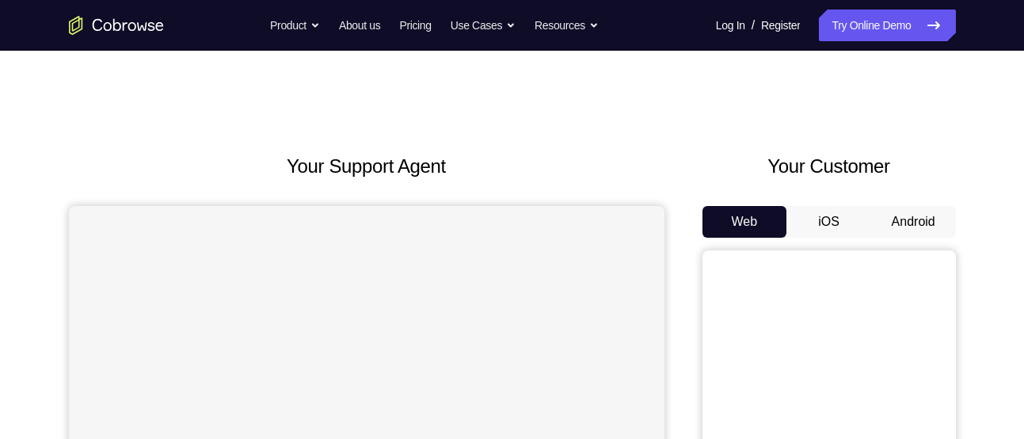
click at [882, 230] on button "Android" at bounding box center [914, 222] width 85 height 32
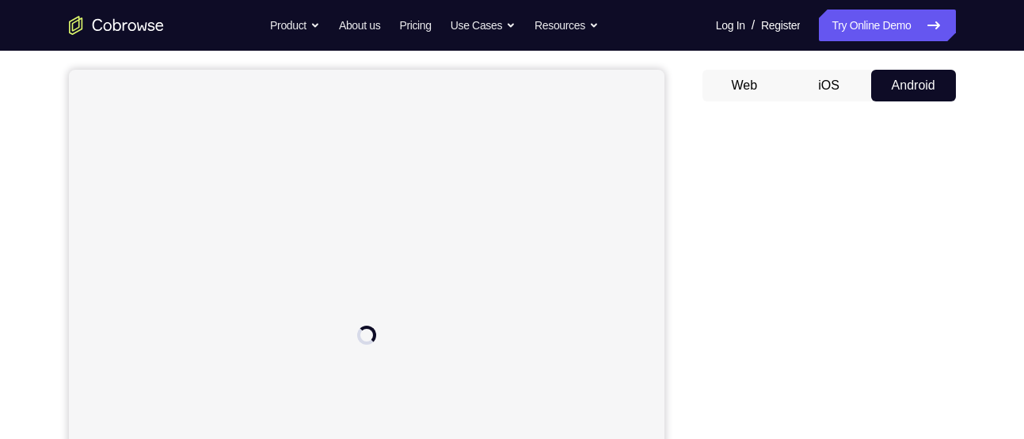
scroll to position [135, 0]
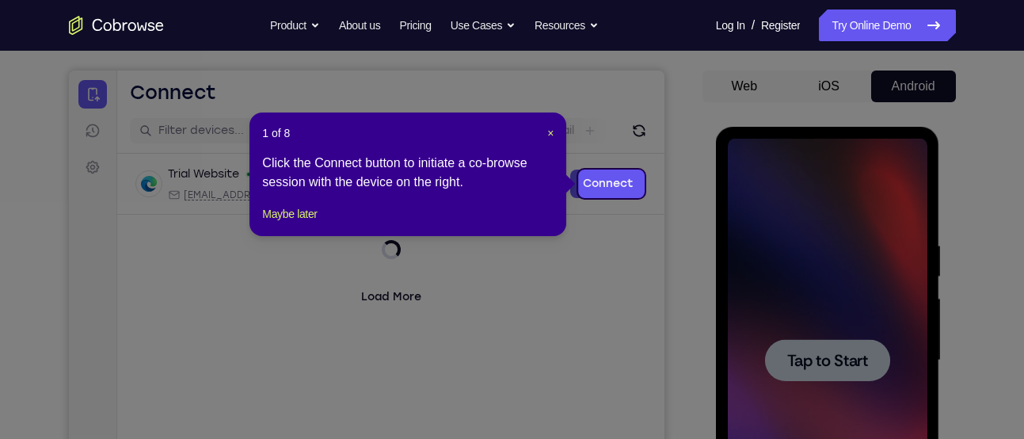
click at [775, 362] on icon at bounding box center [518, 219] width 1036 height 439
click at [308, 223] on button "Maybe later" at bounding box center [289, 213] width 55 height 19
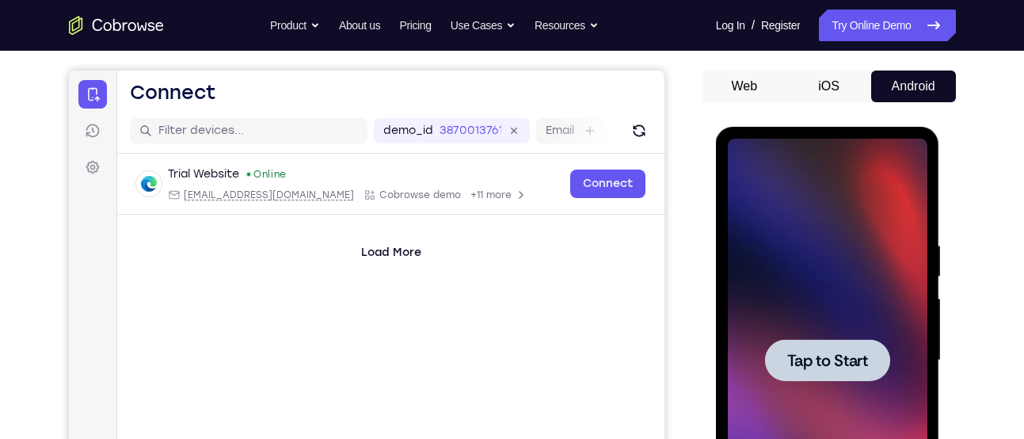
click at [759, 316] on div at bounding box center [828, 361] width 200 height 444
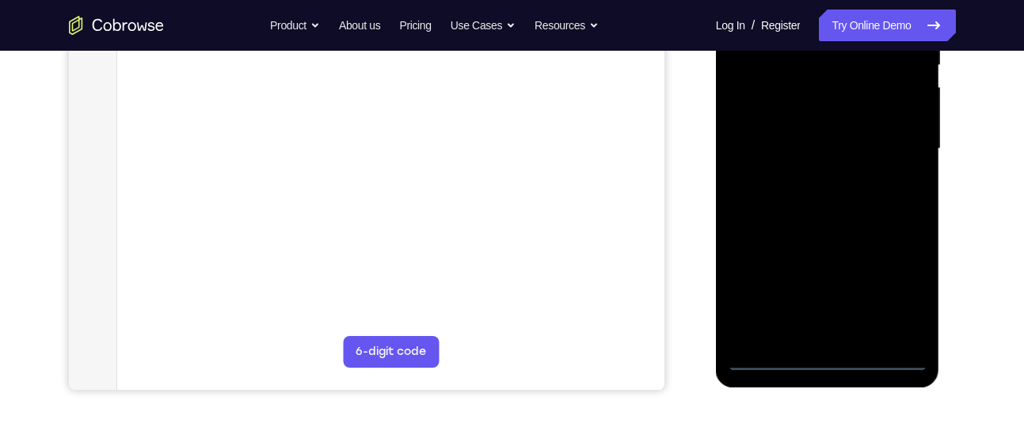
scroll to position [360, 0]
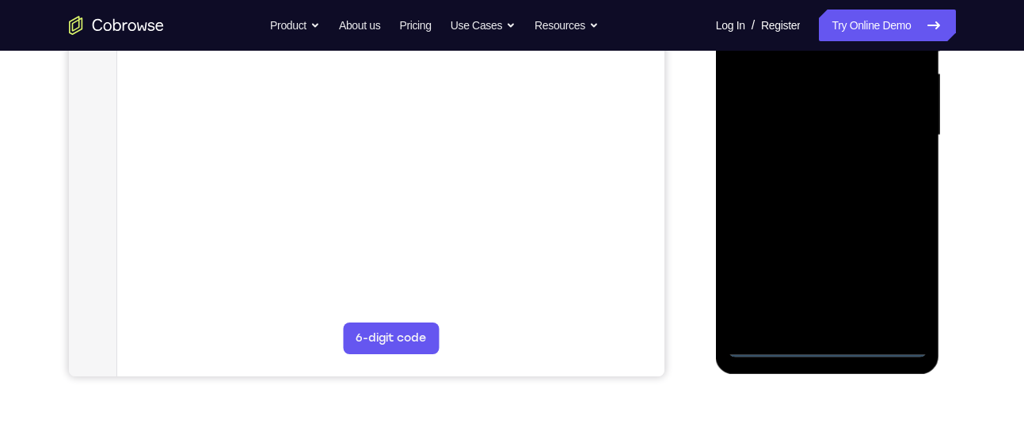
click at [828, 347] on div at bounding box center [828, 136] width 200 height 444
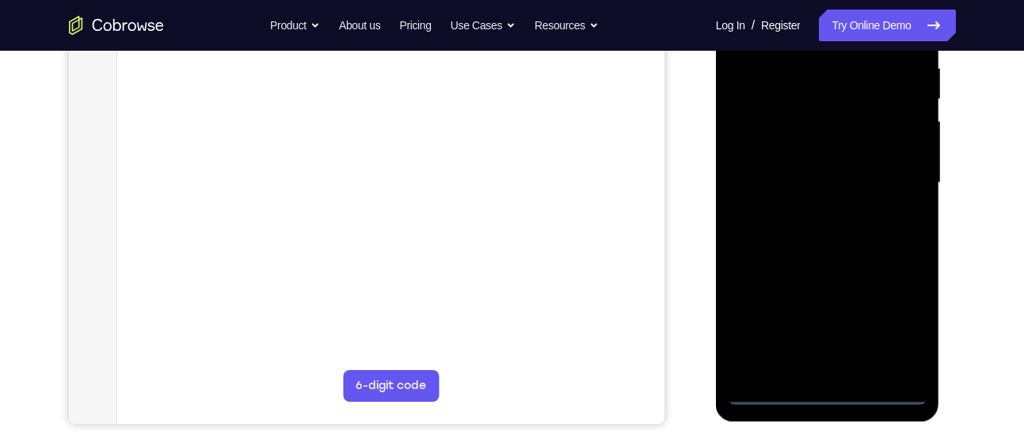
scroll to position [311, 0]
click at [888, 326] on div at bounding box center [828, 185] width 200 height 444
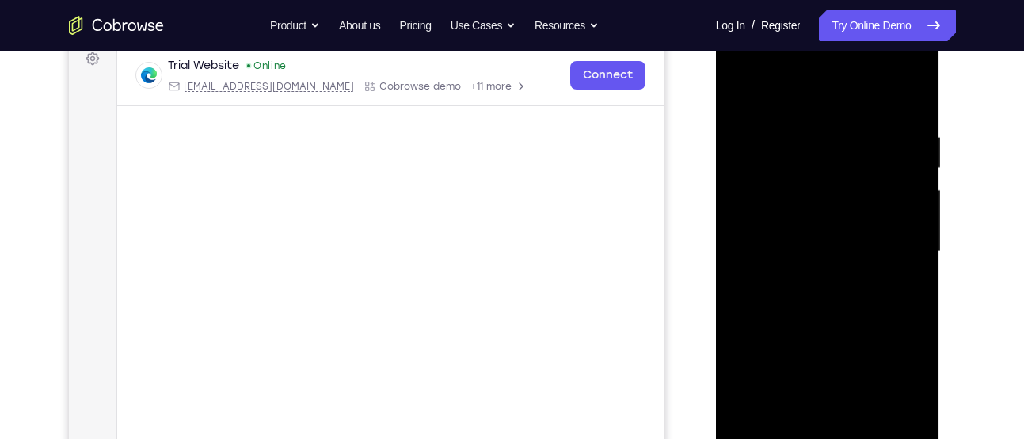
scroll to position [243, 0]
click at [777, 102] on div at bounding box center [828, 253] width 200 height 444
click at [902, 246] on div at bounding box center [828, 253] width 200 height 444
click at [802, 280] on div at bounding box center [828, 253] width 200 height 444
click at [812, 279] on div at bounding box center [828, 253] width 200 height 444
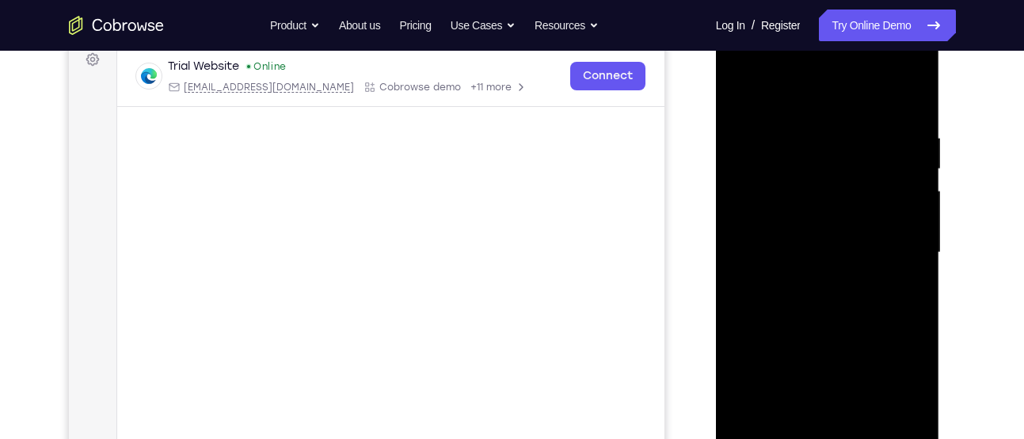
click at [818, 226] on div at bounding box center [828, 253] width 200 height 444
click at [811, 185] on div at bounding box center [828, 253] width 200 height 444
click at [766, 203] on div at bounding box center [828, 253] width 200 height 444
click at [787, 225] on div at bounding box center [828, 253] width 200 height 444
click at [760, 250] on div at bounding box center [828, 253] width 200 height 444
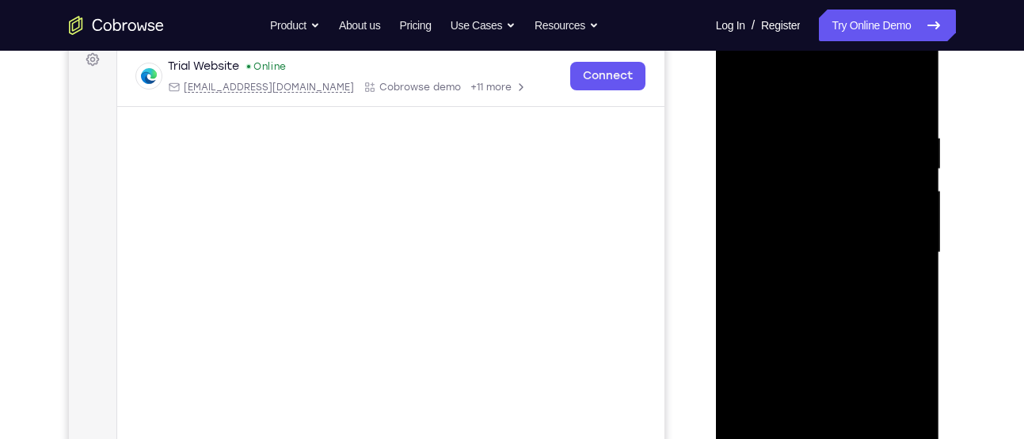
click at [871, 312] on div at bounding box center [828, 253] width 200 height 444
click at [841, 295] on div at bounding box center [828, 253] width 200 height 444
drag, startPoint x: 828, startPoint y: 96, endPoint x: 757, endPoint y: -11, distance: 128.1
click at [757, 19] on html "Online web based iOS Simulators and Android Emulators. Run iPhone, iPad, Mobile…" at bounding box center [829, 256] width 226 height 475
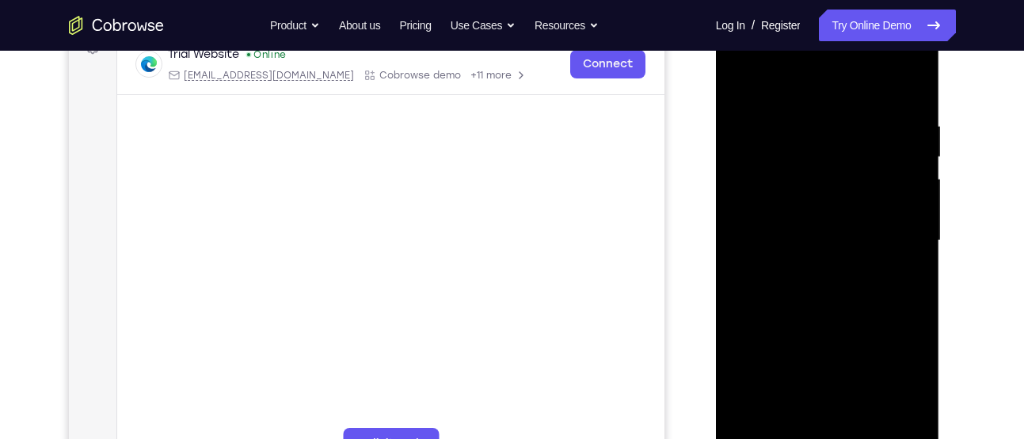
click at [908, 260] on div at bounding box center [828, 241] width 200 height 444
click at [901, 216] on div at bounding box center [828, 241] width 200 height 444
click at [843, 243] on div at bounding box center [828, 241] width 200 height 444
click at [783, 285] on div at bounding box center [828, 241] width 200 height 444
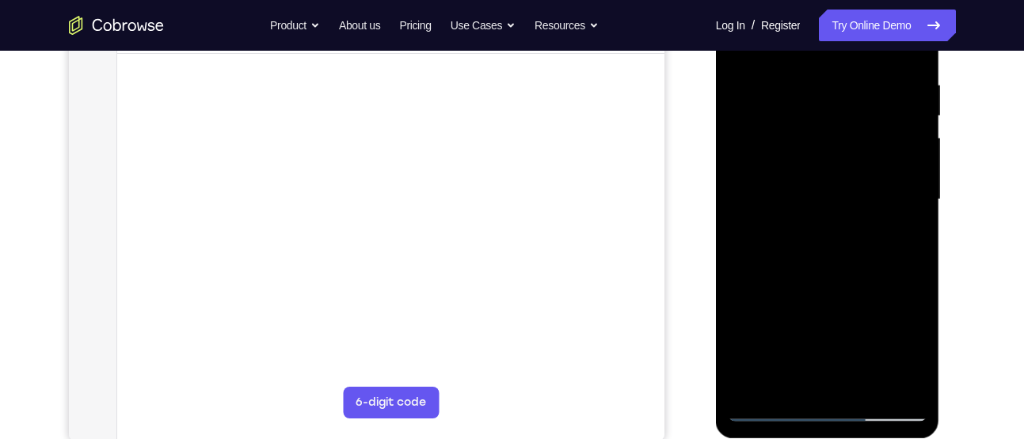
scroll to position [295, 0]
click at [837, 267] on div at bounding box center [828, 201] width 200 height 444
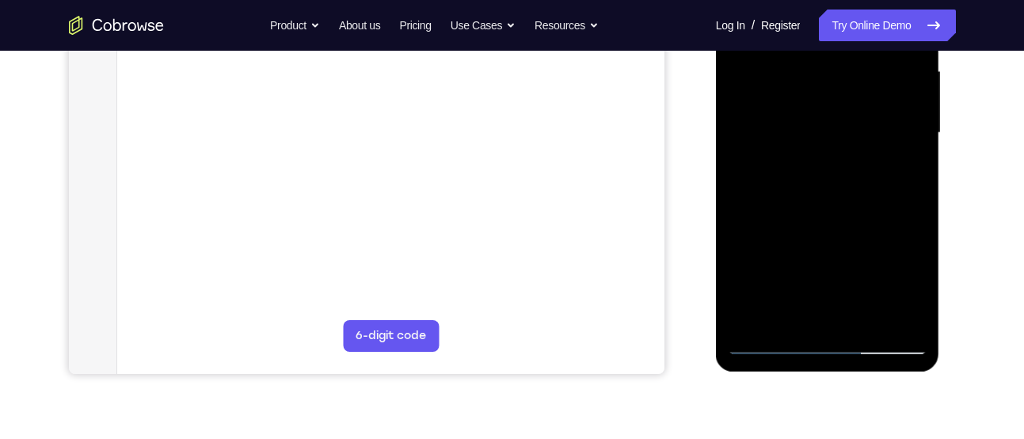
scroll to position [366, 0]
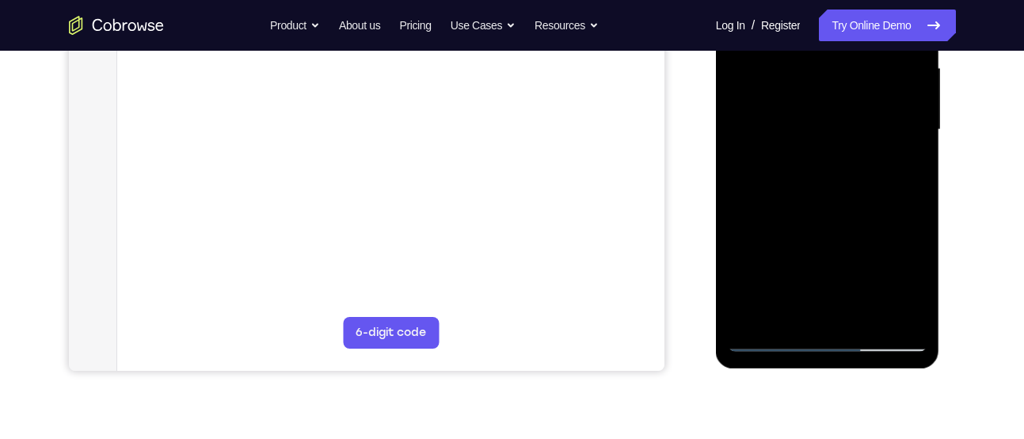
click at [860, 317] on div at bounding box center [828, 130] width 200 height 444
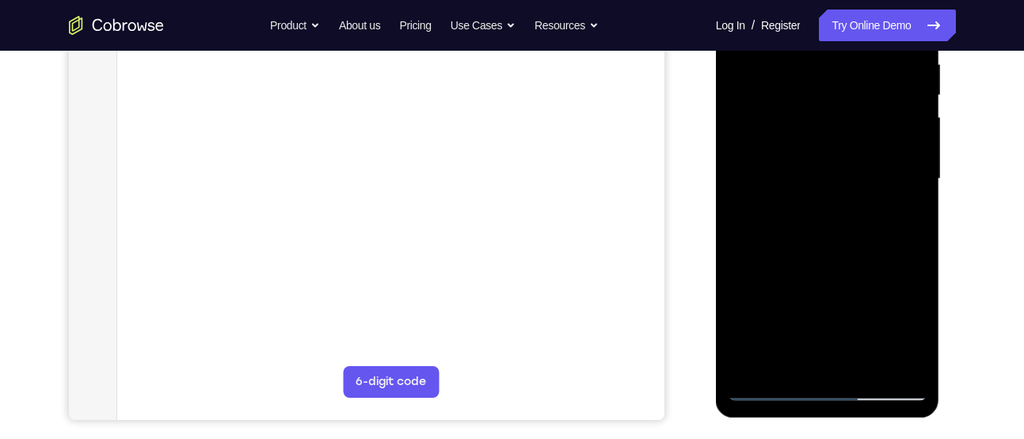
scroll to position [313, 0]
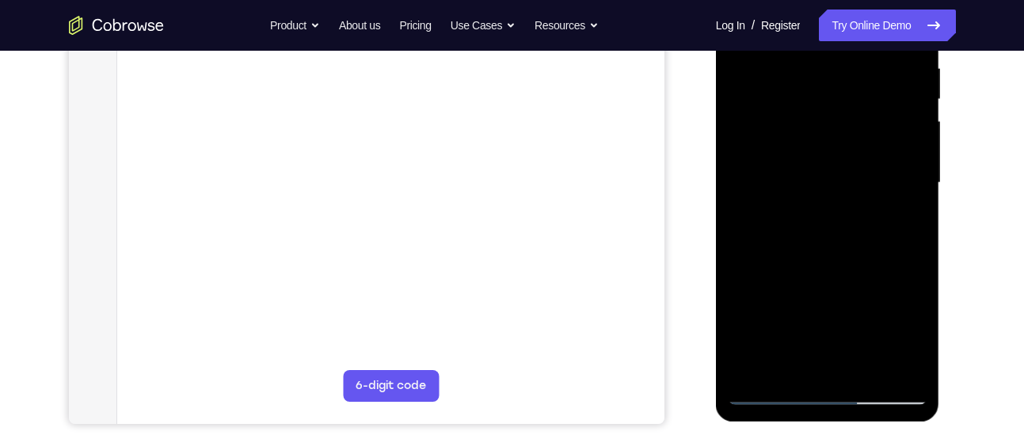
click at [813, 269] on div at bounding box center [828, 183] width 200 height 444
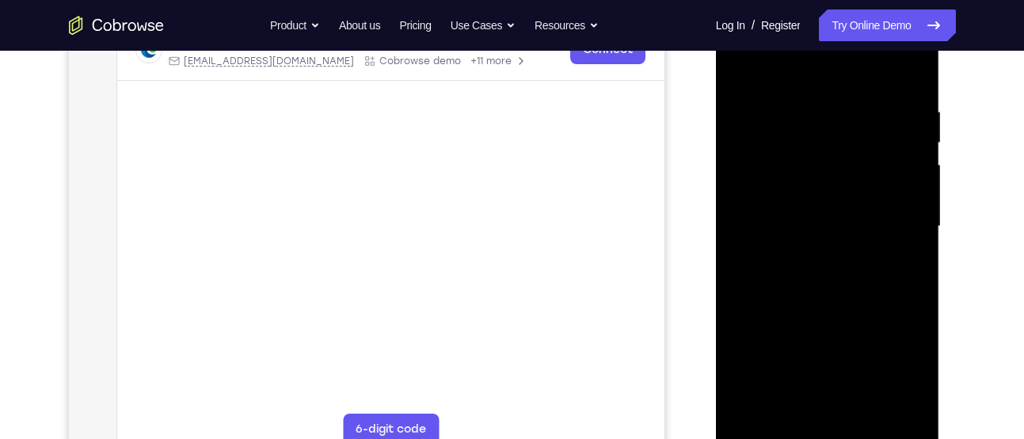
scroll to position [269, 0]
click at [807, 210] on div at bounding box center [828, 228] width 200 height 444
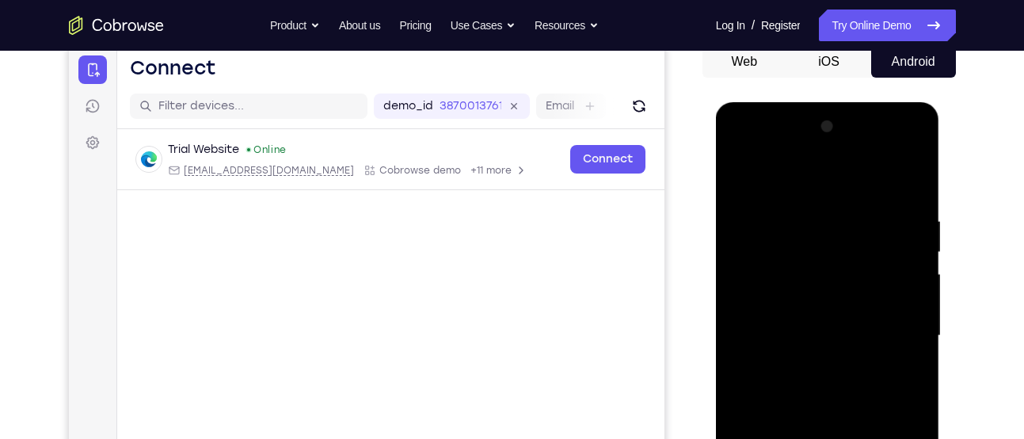
scroll to position [157, 0]
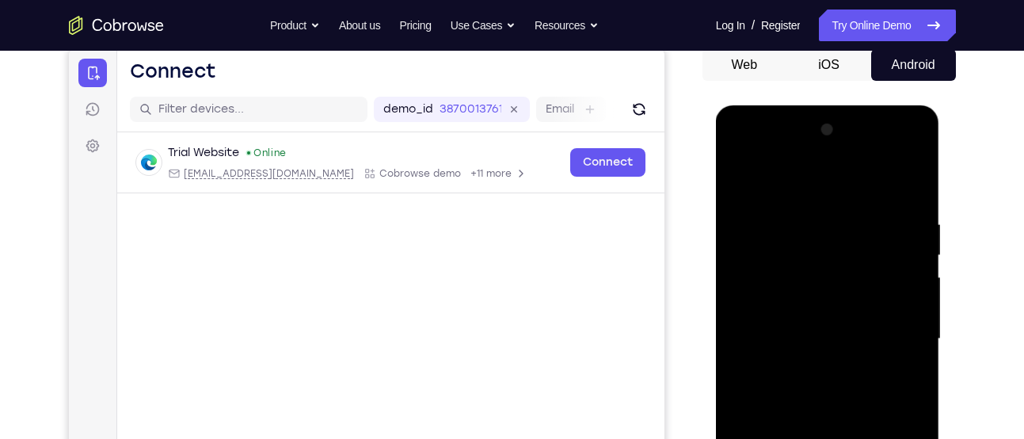
click at [742, 183] on div at bounding box center [828, 339] width 200 height 444
drag, startPoint x: 857, startPoint y: 261, endPoint x: 791, endPoint y: 243, distance: 69.0
click at [791, 243] on div at bounding box center [828, 339] width 200 height 444
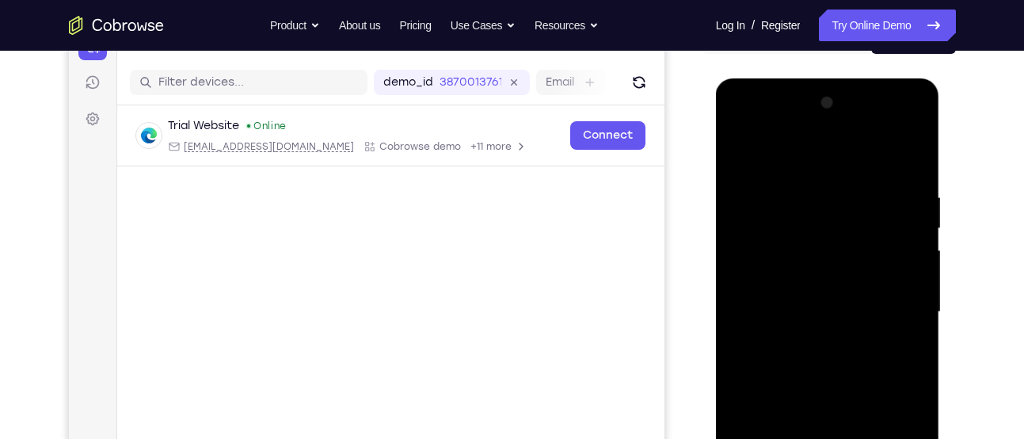
scroll to position [128, 0]
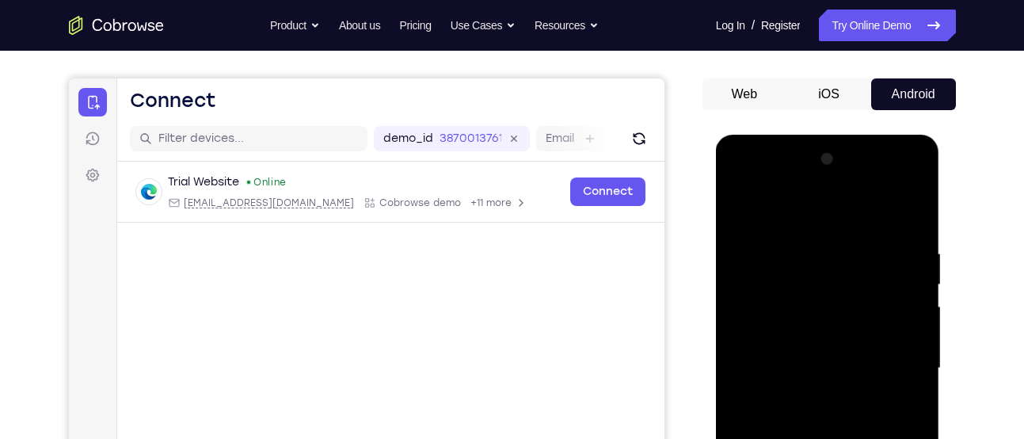
click at [741, 206] on div at bounding box center [828, 369] width 200 height 444
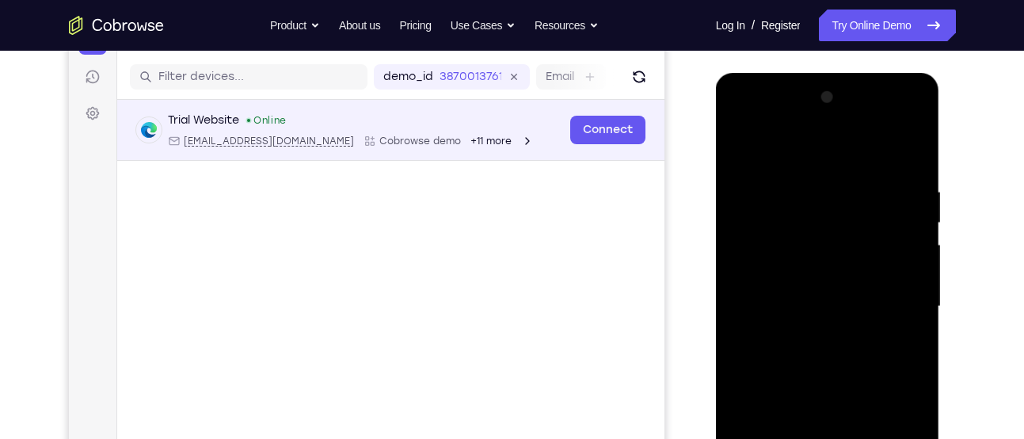
scroll to position [190, 0]
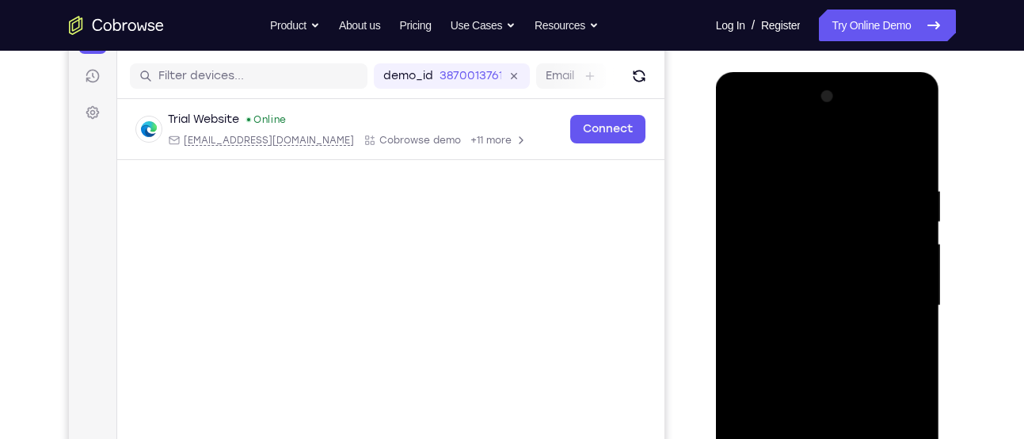
click at [805, 184] on div at bounding box center [828, 306] width 200 height 444
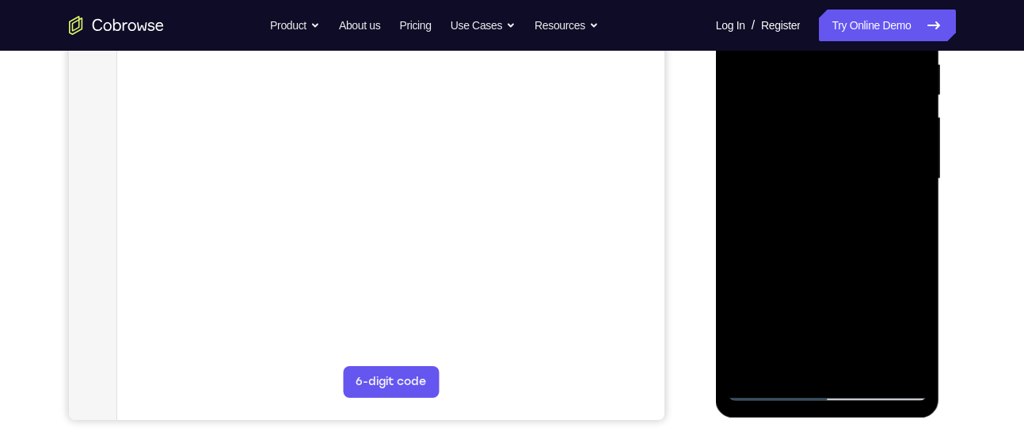
scroll to position [334, 0]
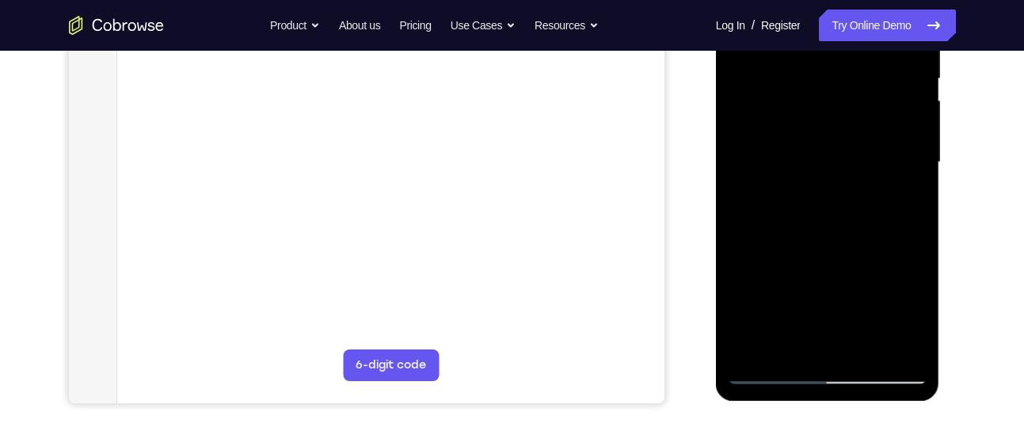
click at [897, 190] on div at bounding box center [828, 163] width 200 height 444
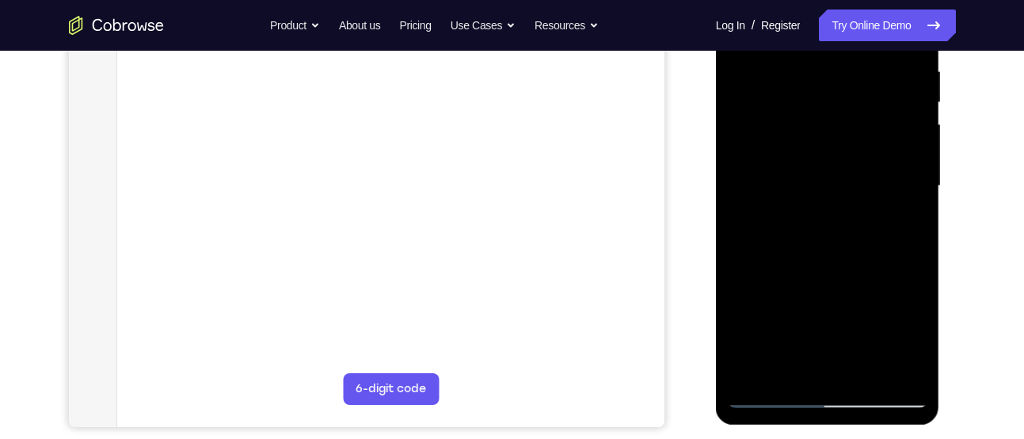
scroll to position [309, 0]
click at [909, 147] on div at bounding box center [828, 187] width 200 height 444
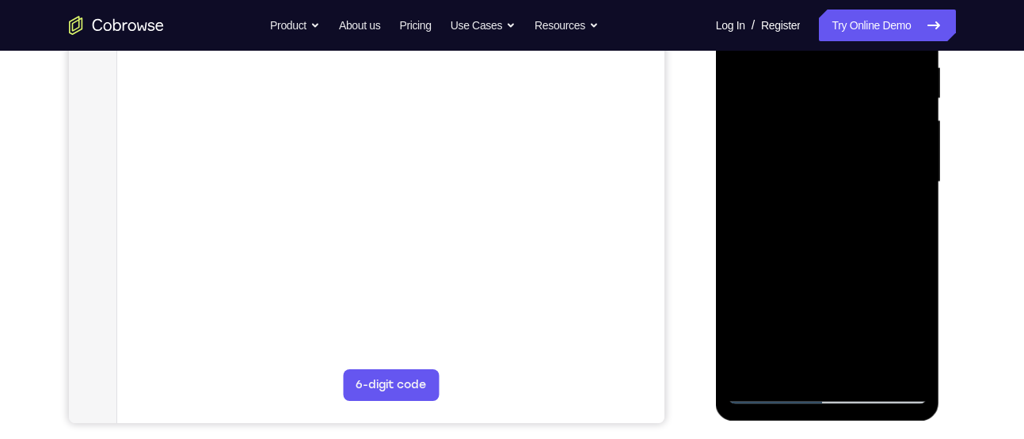
scroll to position [316, 0]
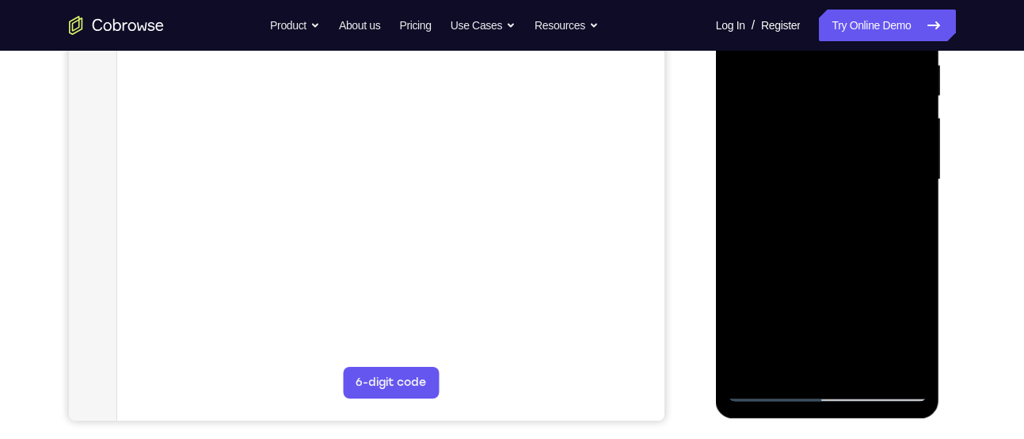
click at [910, 177] on div at bounding box center [828, 180] width 200 height 444
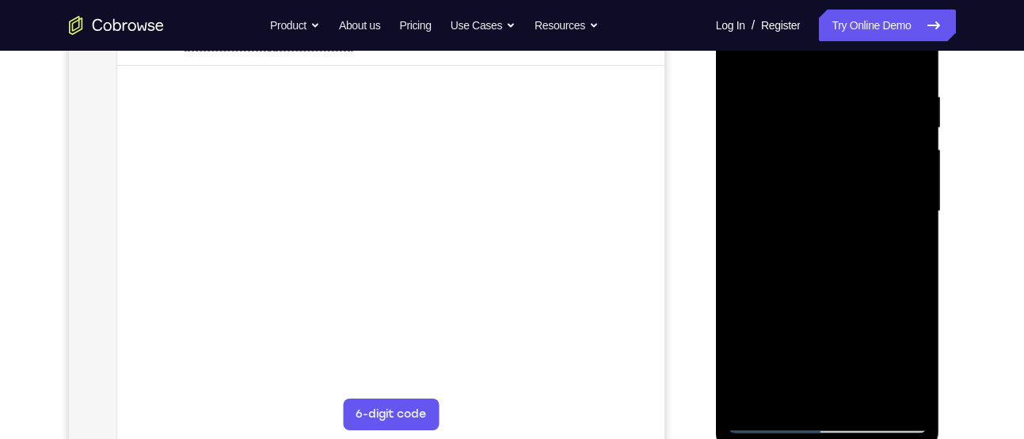
click at [958, 231] on div "Your Support Agent Your Customer Web iOS Android Next Steps We’d be happy to gi…" at bounding box center [513, 288] width 1014 height 1045
click at [894, 226] on div at bounding box center [828, 212] width 200 height 444
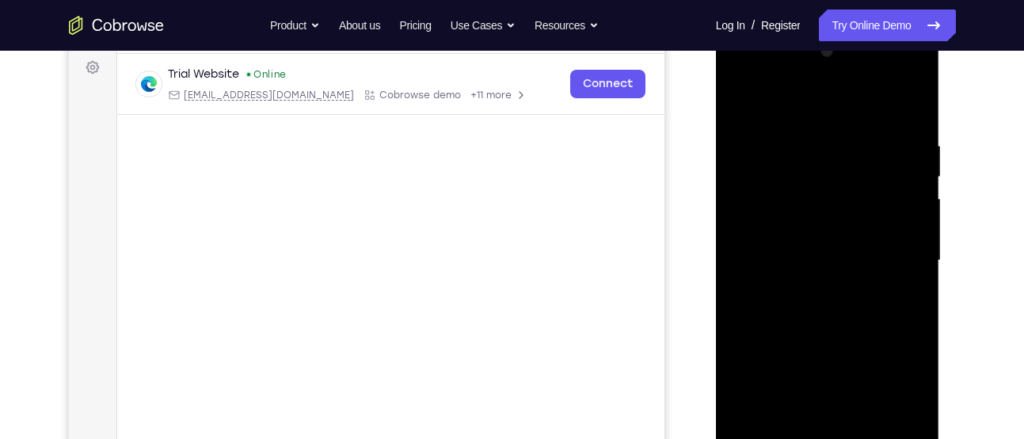
click at [898, 246] on div at bounding box center [828, 261] width 200 height 444
click at [753, 243] on div at bounding box center [828, 261] width 200 height 444
click at [908, 200] on div at bounding box center [828, 261] width 200 height 444
click at [905, 201] on div at bounding box center [828, 261] width 200 height 444
click at [904, 220] on div at bounding box center [828, 261] width 200 height 444
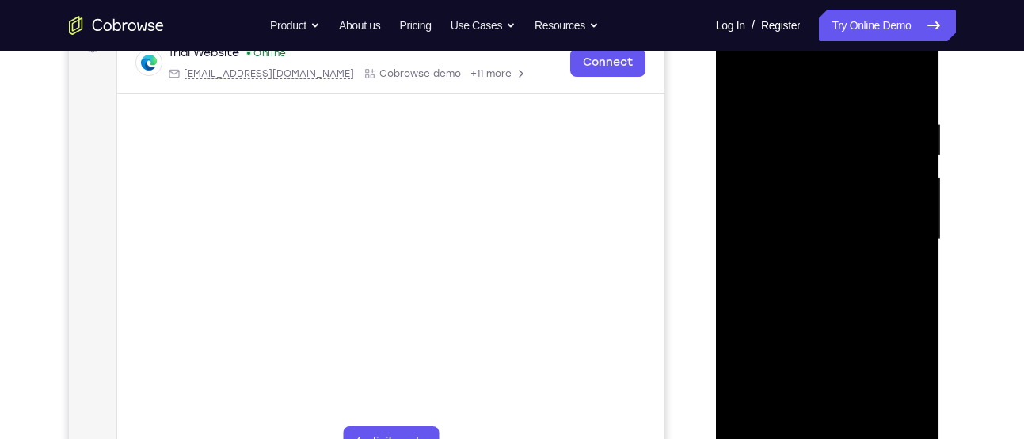
scroll to position [257, 0]
click at [907, 257] on div at bounding box center [828, 239] width 200 height 444
click at [897, 229] on div at bounding box center [828, 239] width 200 height 444
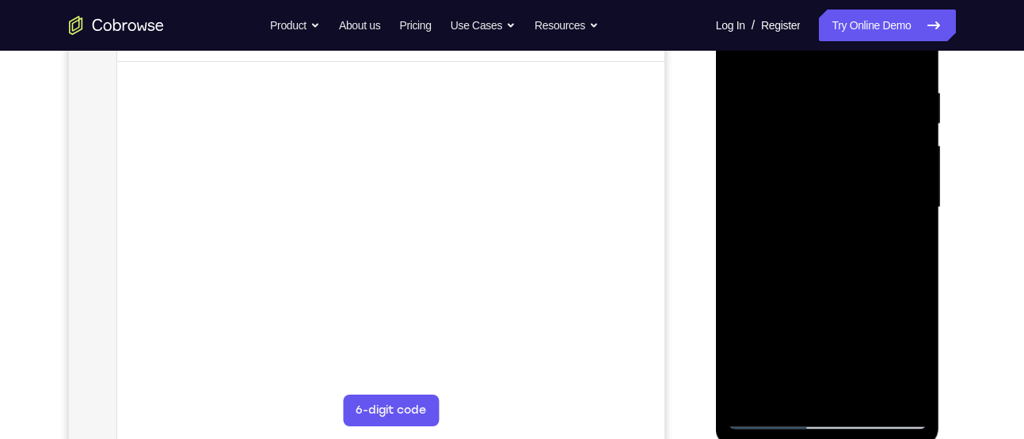
click at [904, 233] on div at bounding box center [828, 208] width 200 height 444
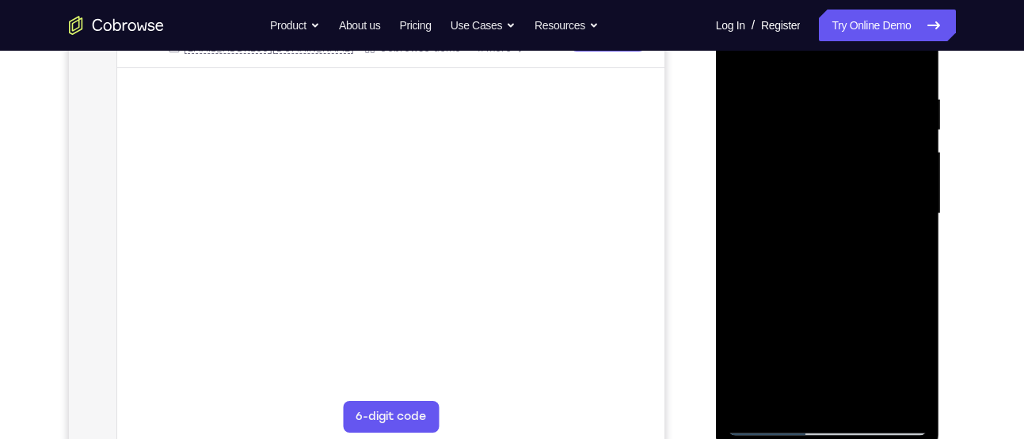
scroll to position [264, 0]
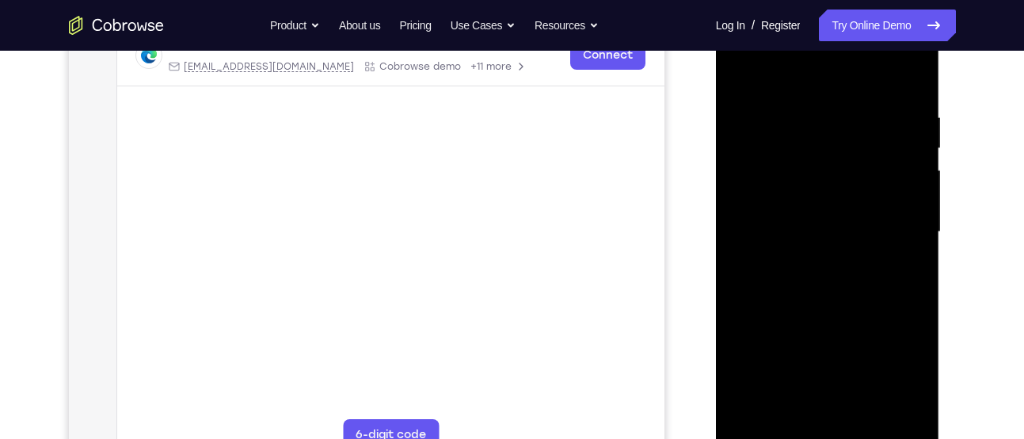
click at [902, 208] on div at bounding box center [828, 232] width 200 height 444
click at [908, 219] on div at bounding box center [828, 232] width 200 height 444
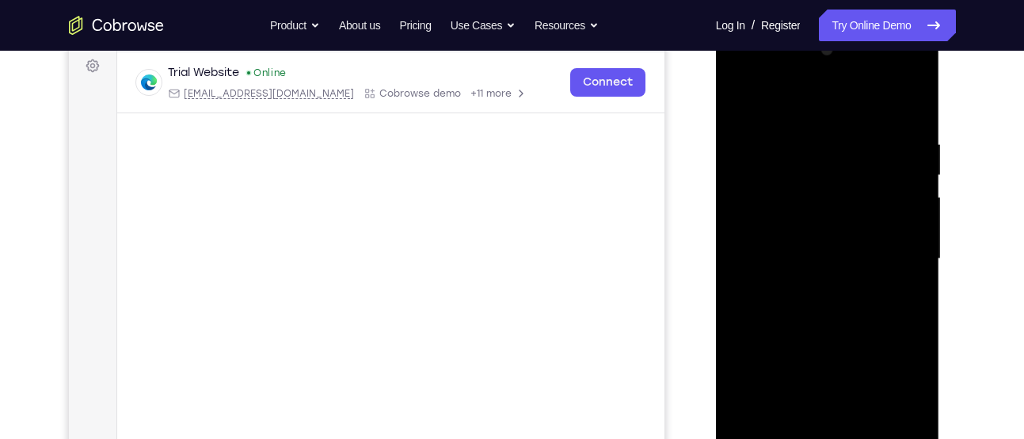
scroll to position [236, 0]
click at [907, 220] on div at bounding box center [828, 260] width 200 height 444
click at [904, 240] on div at bounding box center [828, 260] width 200 height 444
click at [908, 231] on div at bounding box center [828, 260] width 200 height 444
click at [910, 261] on div at bounding box center [828, 260] width 200 height 444
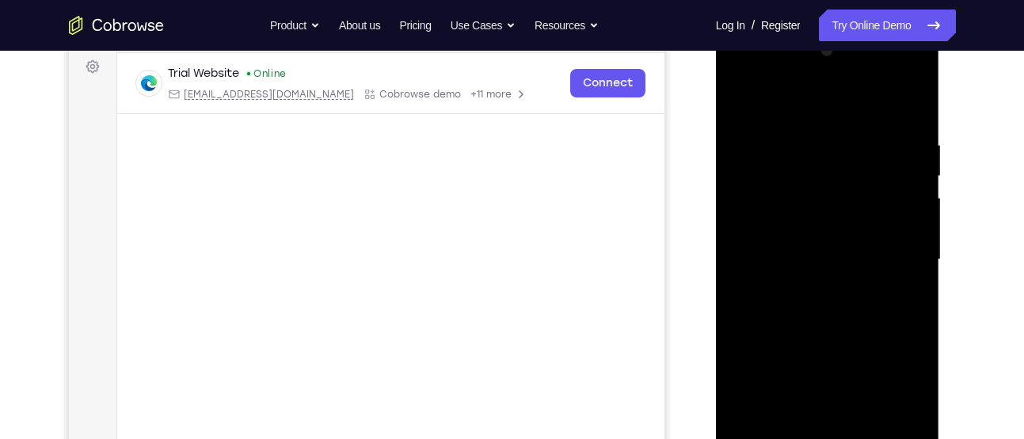
click at [915, 248] on div at bounding box center [828, 260] width 200 height 444
click at [877, 236] on div at bounding box center [828, 260] width 200 height 444
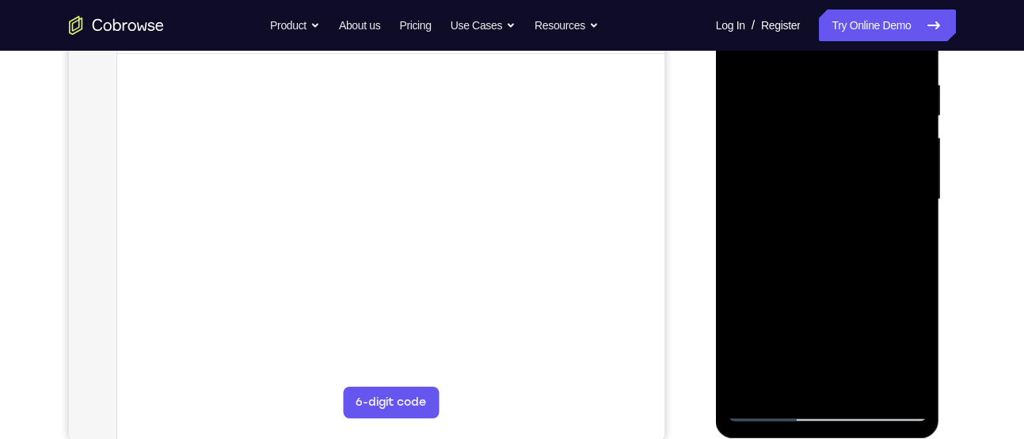
scroll to position [298, 0]
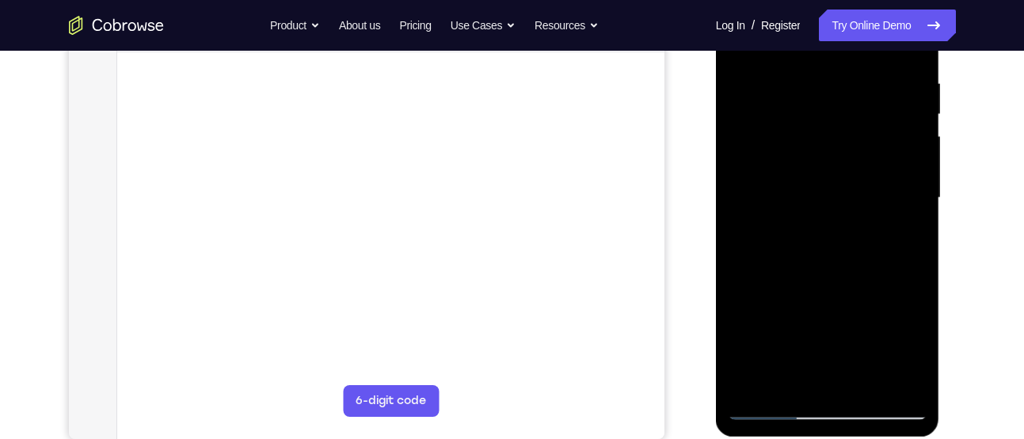
click at [890, 219] on div at bounding box center [828, 198] width 200 height 444
click at [898, 187] on div at bounding box center [828, 198] width 200 height 444
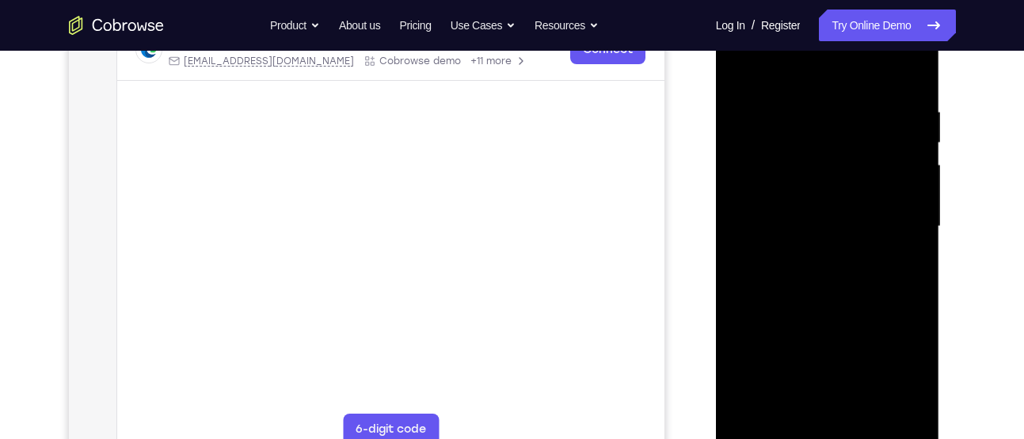
scroll to position [269, 0]
click at [914, 225] on div at bounding box center [828, 228] width 200 height 444
click at [914, 243] on div at bounding box center [828, 228] width 200 height 444
click at [915, 222] on div at bounding box center [828, 228] width 200 height 444
click at [917, 123] on div at bounding box center [828, 228] width 200 height 444
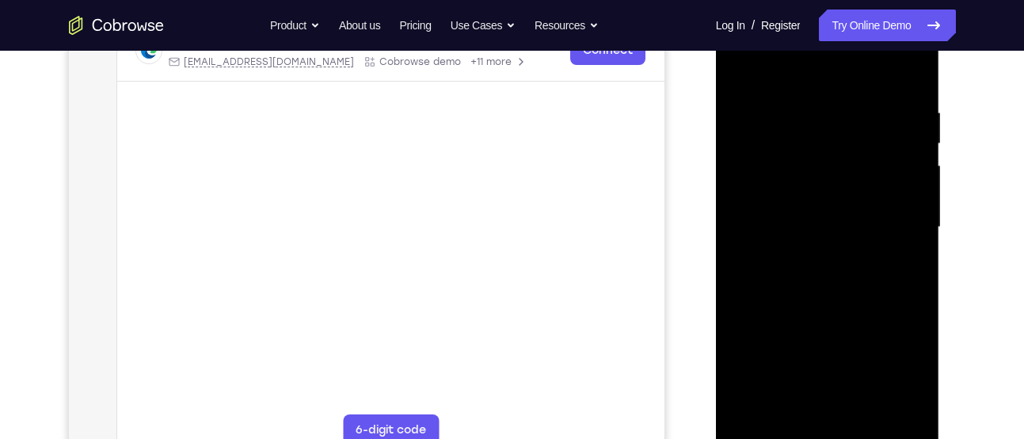
click at [914, 159] on div at bounding box center [828, 228] width 200 height 444
click at [902, 166] on div at bounding box center [828, 228] width 200 height 444
click at [755, 190] on div at bounding box center [828, 228] width 200 height 444
click at [898, 187] on div at bounding box center [828, 228] width 200 height 444
click at [903, 221] on div at bounding box center [828, 228] width 200 height 444
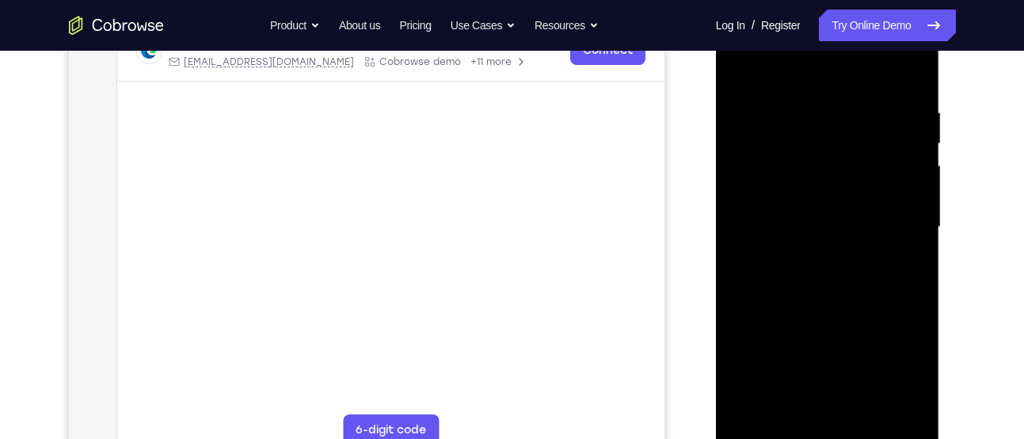
click at [900, 203] on div at bounding box center [828, 228] width 200 height 444
click at [909, 187] on div at bounding box center [828, 228] width 200 height 444
click at [903, 68] on div at bounding box center [828, 228] width 200 height 444
drag, startPoint x: 884, startPoint y: 306, endPoint x: 860, endPoint y: 80, distance: 227.1
click at [860, 80] on div at bounding box center [828, 228] width 200 height 444
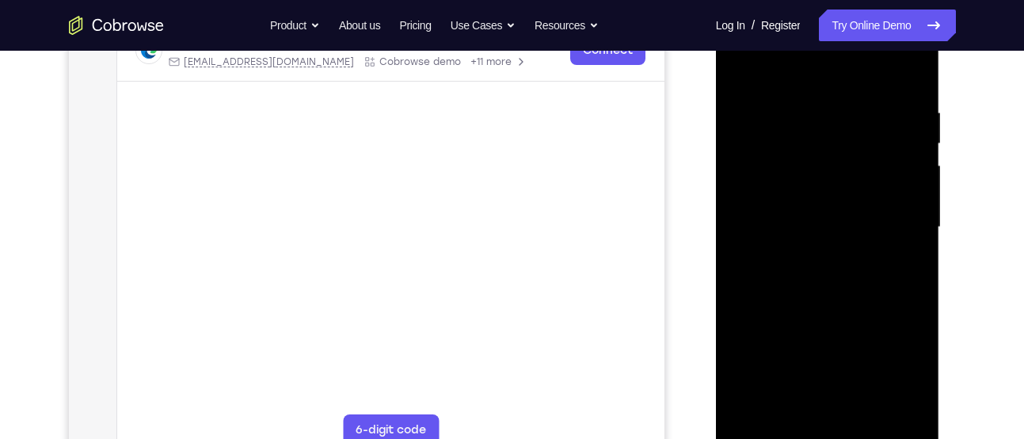
drag, startPoint x: 860, startPoint y: 338, endPoint x: 861, endPoint y: 181, distance: 156.9
click at [861, 181] on div at bounding box center [828, 228] width 200 height 444
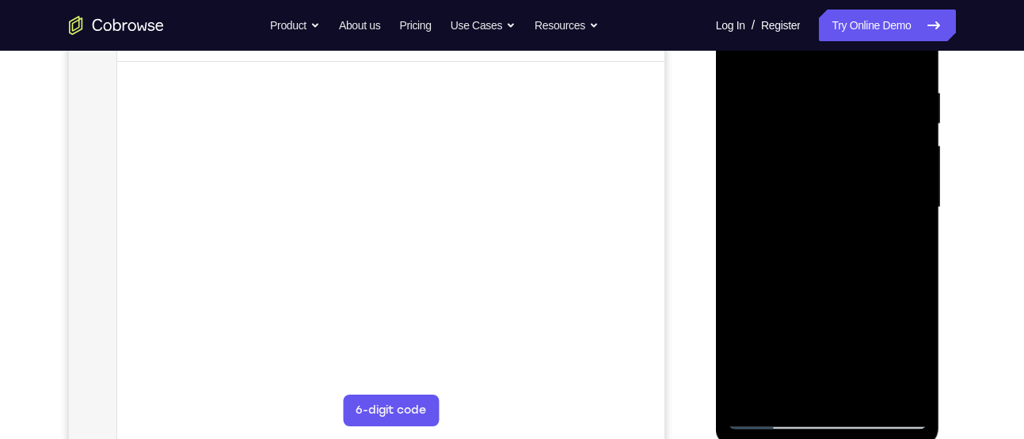
drag, startPoint x: 854, startPoint y: 348, endPoint x: 851, endPoint y: 200, distance: 147.4
click at [851, 200] on div at bounding box center [828, 208] width 200 height 444
drag, startPoint x: 833, startPoint y: 330, endPoint x: 845, endPoint y: 159, distance: 170.8
click at [845, 159] on div at bounding box center [828, 208] width 200 height 444
drag, startPoint x: 832, startPoint y: 299, endPoint x: 832, endPoint y: 161, distance: 138.7
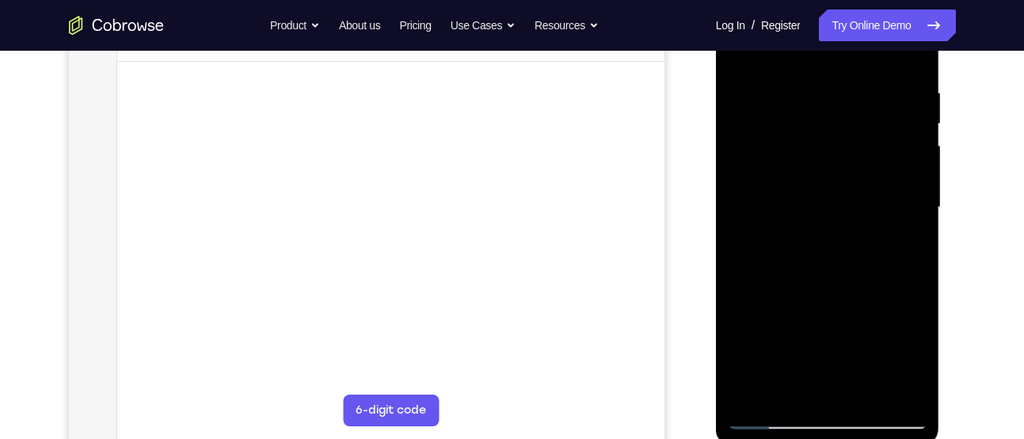
click at [832, 161] on div at bounding box center [828, 208] width 200 height 444
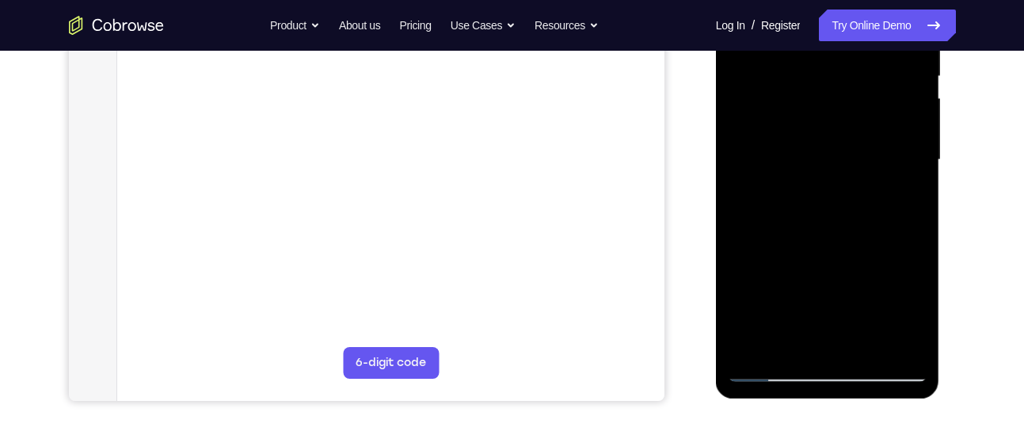
scroll to position [339, 0]
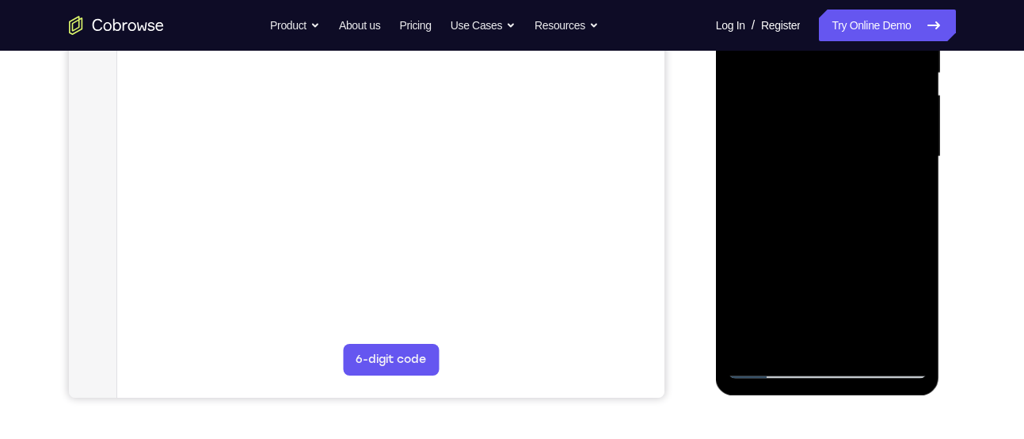
drag, startPoint x: 841, startPoint y: 240, endPoint x: 841, endPoint y: 210, distance: 30.1
click at [841, 210] on div at bounding box center [828, 157] width 200 height 444
drag, startPoint x: 849, startPoint y: 263, endPoint x: 852, endPoint y: 159, distance: 103.9
click at [852, 159] on div at bounding box center [828, 157] width 200 height 444
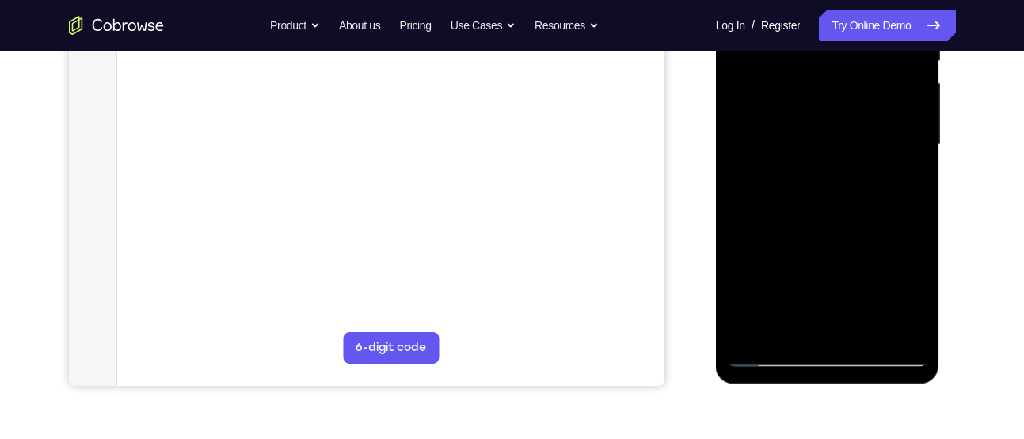
scroll to position [353, 0]
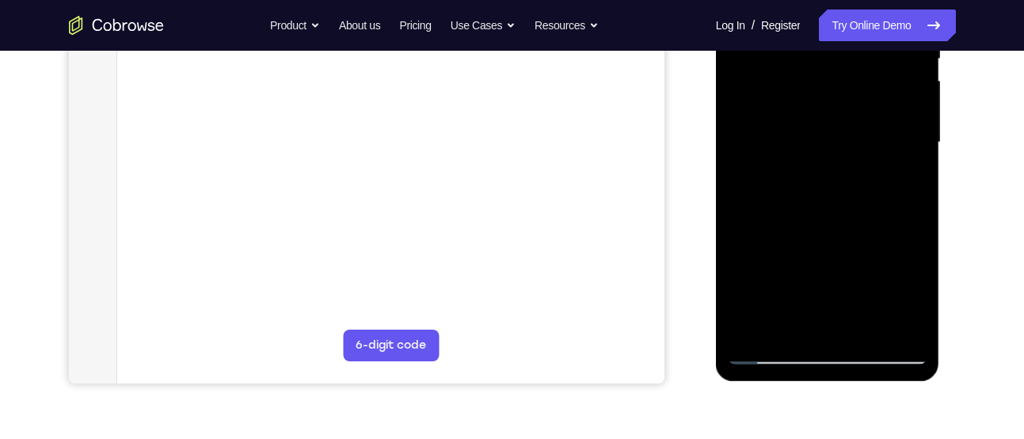
click at [818, 289] on div at bounding box center [828, 143] width 200 height 444
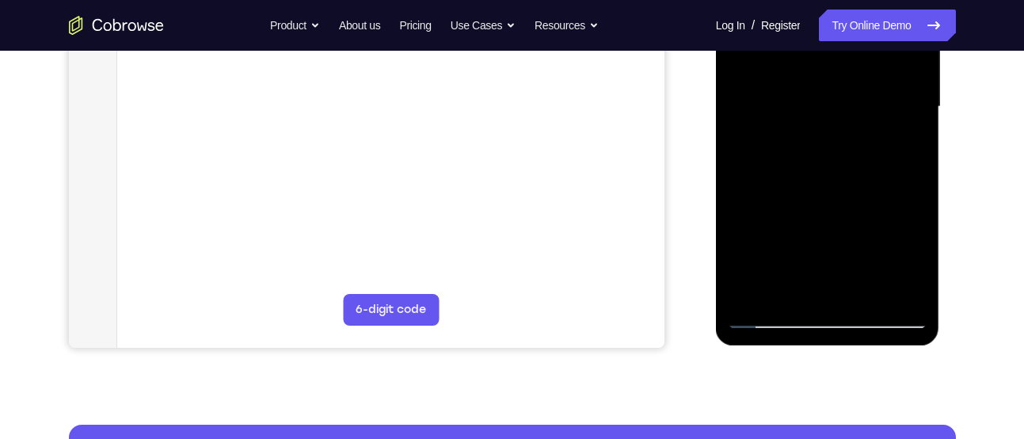
drag, startPoint x: 843, startPoint y: 234, endPoint x: 855, endPoint y: 128, distance: 106.0
click at [855, 128] on div at bounding box center [828, 107] width 200 height 444
click at [761, 126] on div at bounding box center [828, 107] width 200 height 444
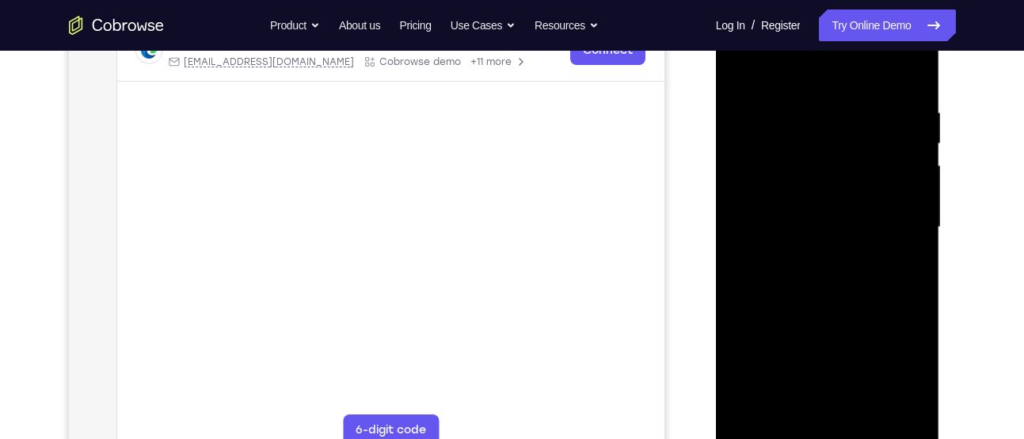
scroll to position [268, 0]
click at [742, 69] on div at bounding box center [828, 228] width 200 height 444
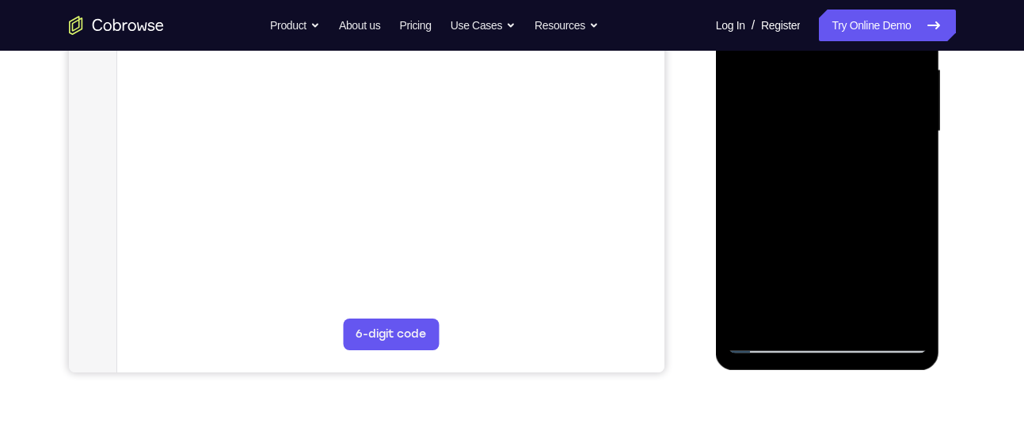
scroll to position [372, 0]
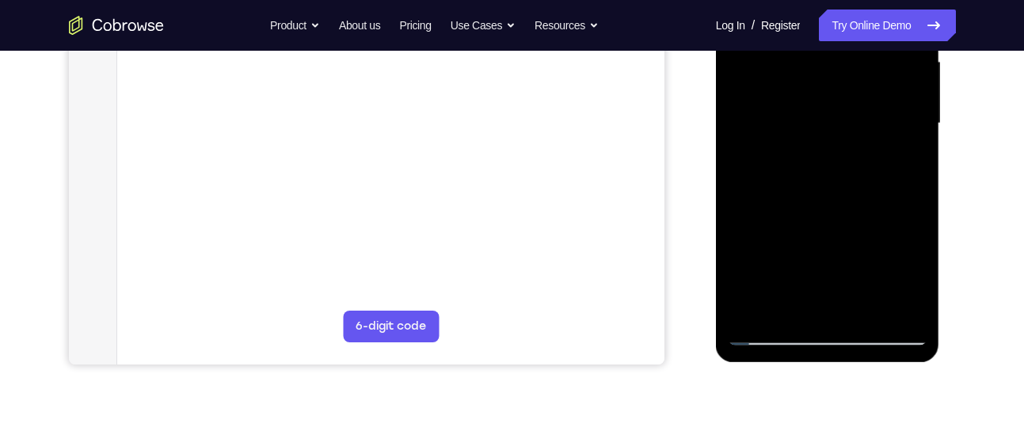
click at [865, 313] on div at bounding box center [828, 124] width 200 height 444
click at [822, 139] on div at bounding box center [828, 124] width 200 height 444
drag, startPoint x: 877, startPoint y: 193, endPoint x: 864, endPoint y: 274, distance: 82.6
click at [864, 274] on div at bounding box center [828, 124] width 200 height 444
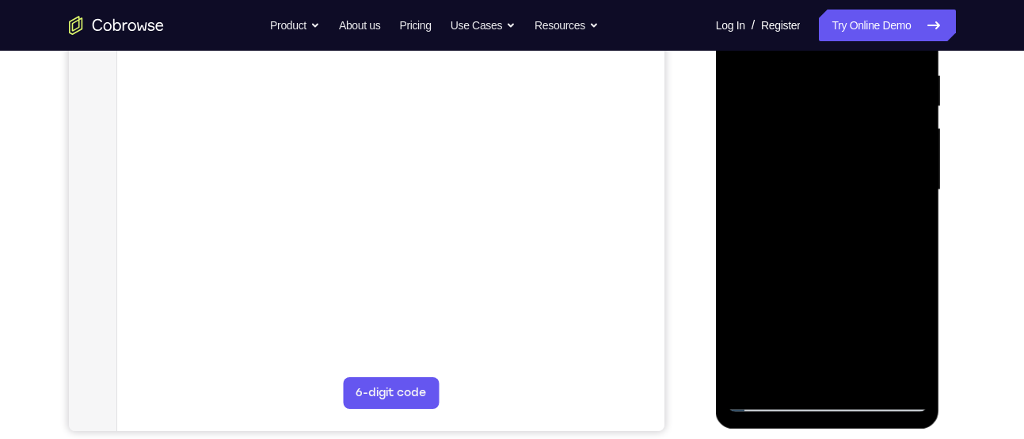
scroll to position [305, 0]
drag, startPoint x: 864, startPoint y: 158, endPoint x: 845, endPoint y: 266, distance: 109.6
click at [845, 266] on div at bounding box center [828, 191] width 200 height 444
click at [811, 268] on div at bounding box center [828, 191] width 200 height 444
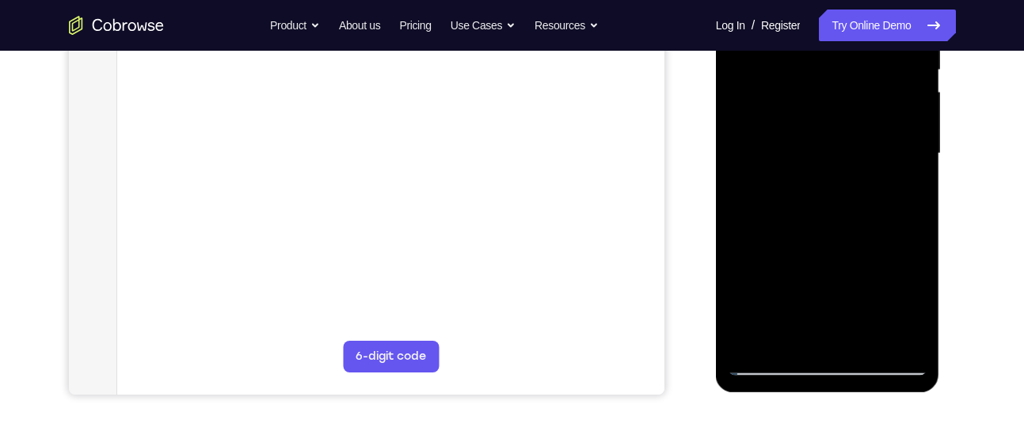
scroll to position [344, 0]
click at [862, 338] on div at bounding box center [828, 152] width 200 height 444
click at [805, 167] on div at bounding box center [828, 152] width 200 height 444
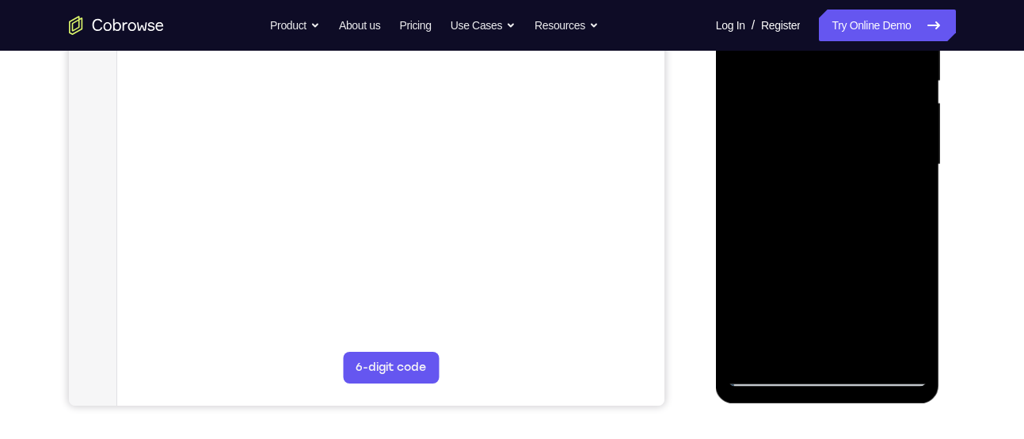
scroll to position [330, 0]
drag, startPoint x: 870, startPoint y: 158, endPoint x: 854, endPoint y: 246, distance: 89.4
click at [854, 246] on div at bounding box center [828, 166] width 200 height 444
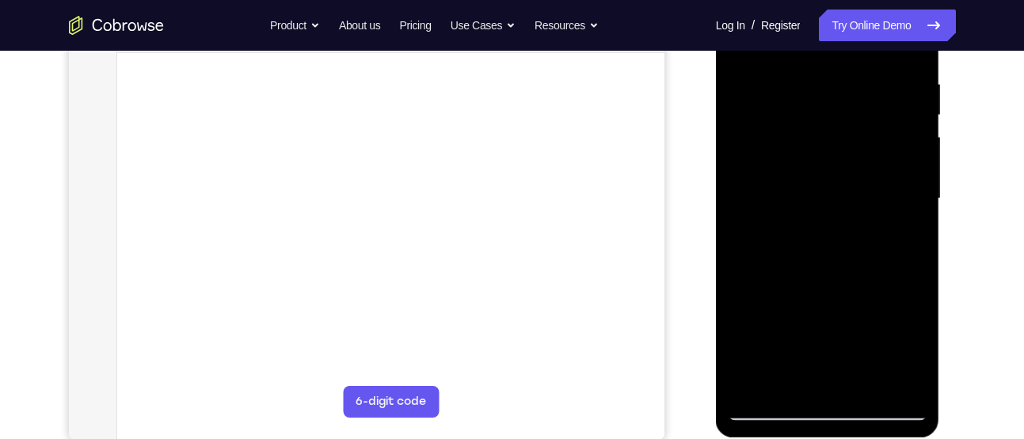
drag, startPoint x: 837, startPoint y: 171, endPoint x: 829, endPoint y: 234, distance: 63.1
click at [829, 234] on div at bounding box center [828, 199] width 200 height 444
click at [818, 326] on div at bounding box center [828, 199] width 200 height 444
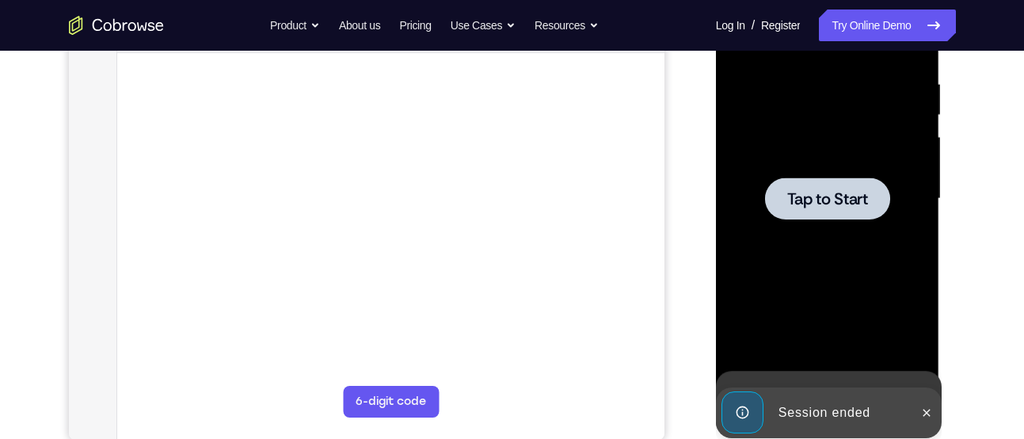
click at [853, 330] on div at bounding box center [828, 199] width 200 height 444
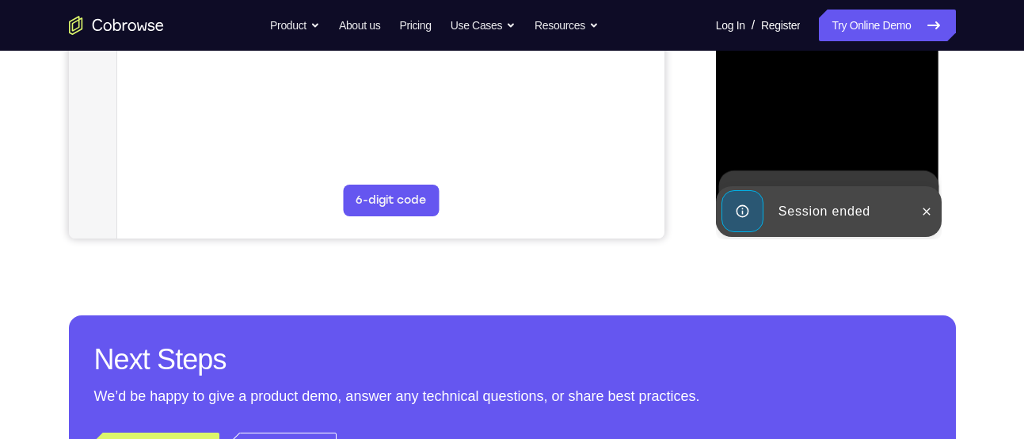
scroll to position [511, 0]
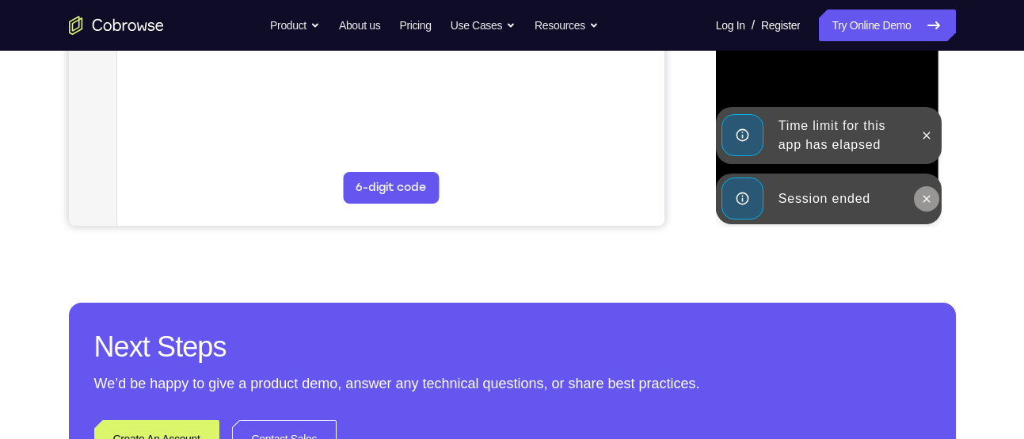
click at [917, 194] on button at bounding box center [926, 198] width 25 height 25
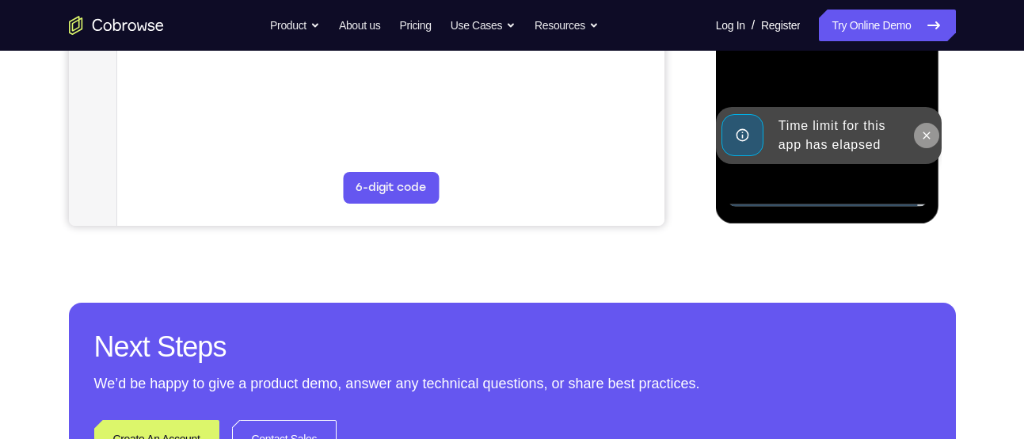
click at [925, 137] on icon at bounding box center [927, 135] width 7 height 7
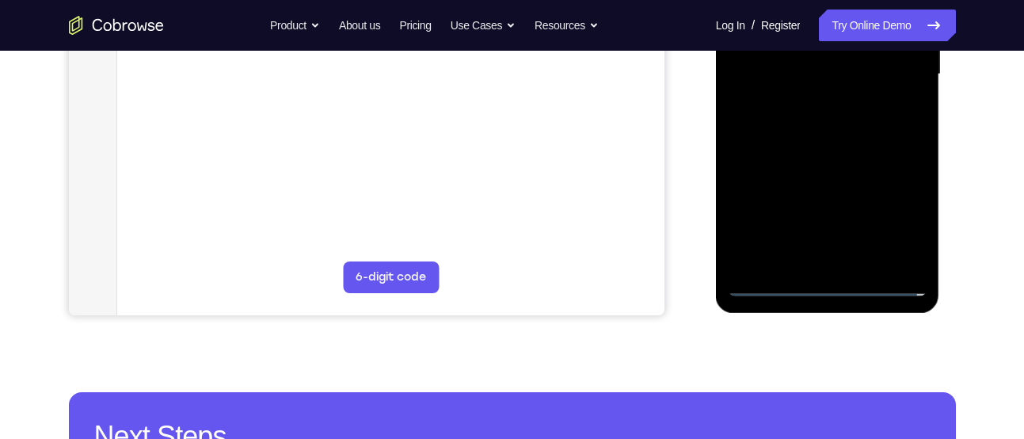
scroll to position [421, 0]
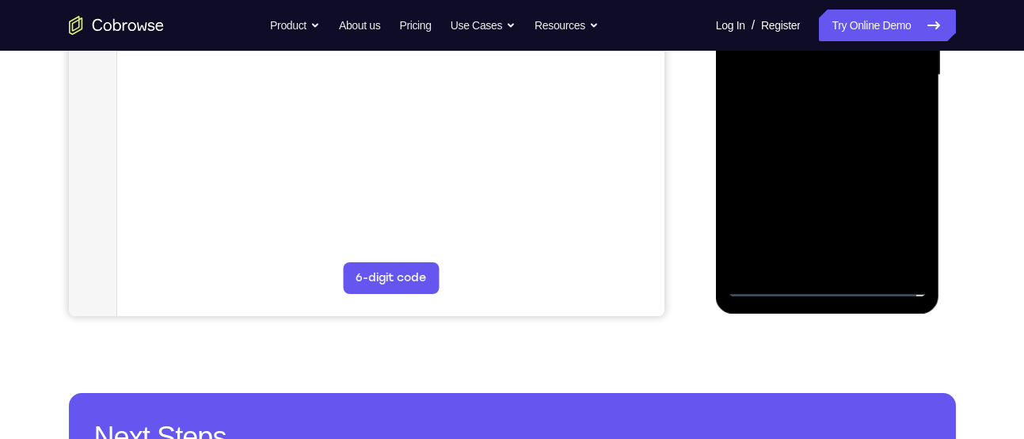
click at [891, 213] on div at bounding box center [828, 75] width 200 height 444
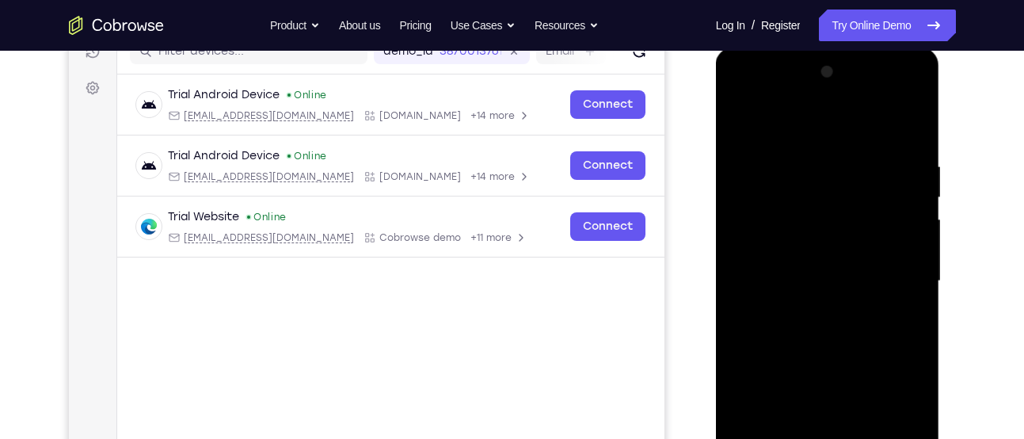
scroll to position [214, 0]
click at [796, 128] on div at bounding box center [828, 282] width 200 height 444
click at [807, 193] on div at bounding box center [828, 282] width 200 height 444
click at [790, 105] on div at bounding box center [828, 282] width 200 height 444
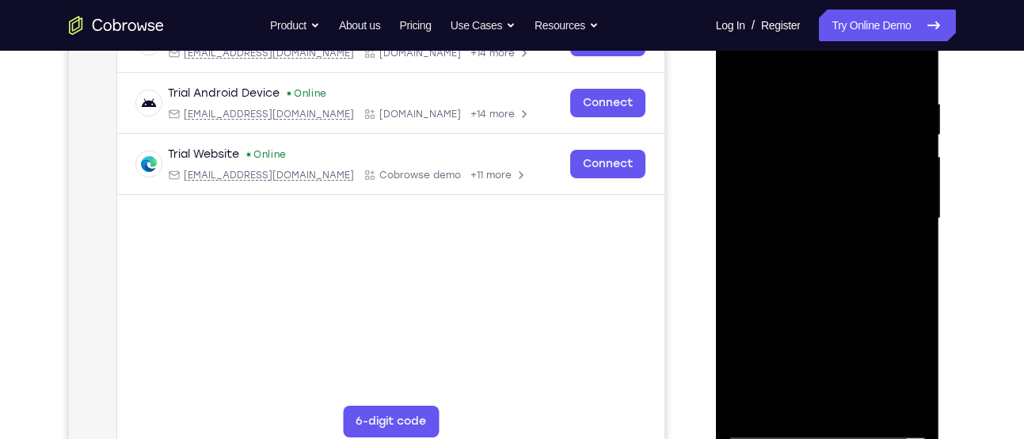
scroll to position [278, 0]
drag, startPoint x: 832, startPoint y: 313, endPoint x: 840, endPoint y: 149, distance: 164.2
click at [840, 149] on div at bounding box center [828, 218] width 200 height 444
drag, startPoint x: 812, startPoint y: 255, endPoint x: 822, endPoint y: 158, distance: 97.9
click at [822, 158] on div at bounding box center [828, 218] width 200 height 444
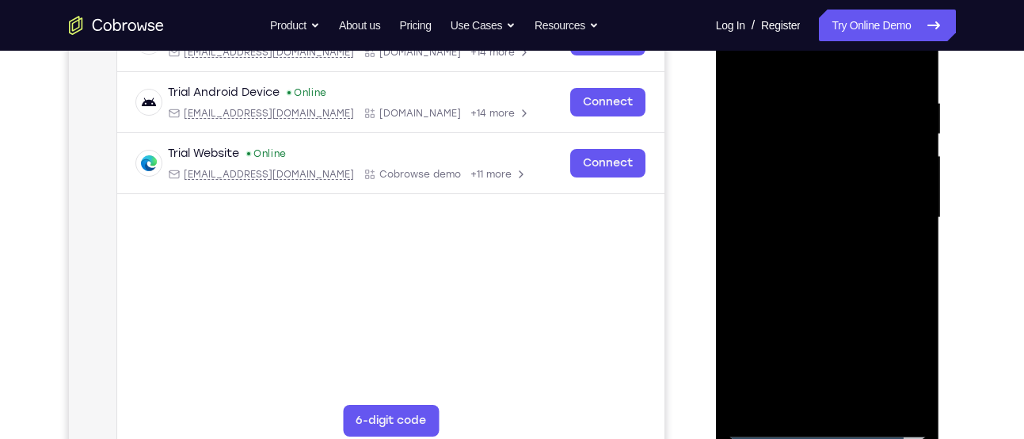
click at [813, 159] on div at bounding box center [828, 218] width 200 height 444
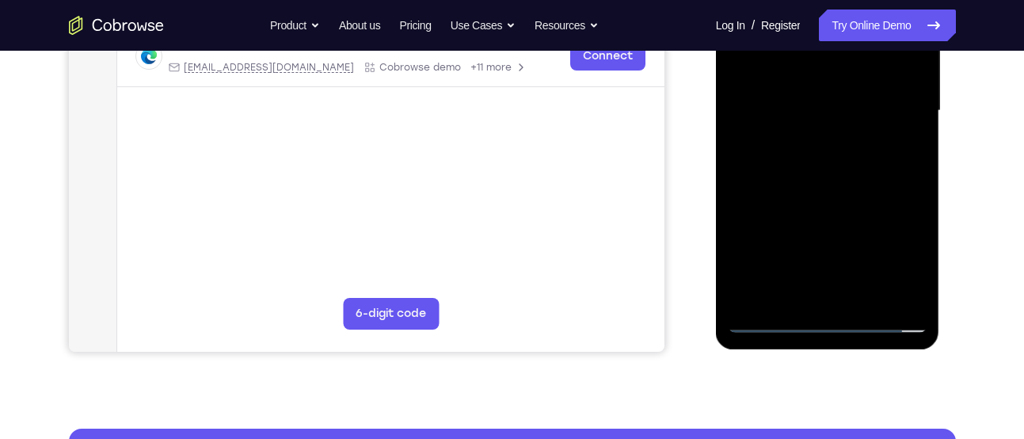
scroll to position [386, 0]
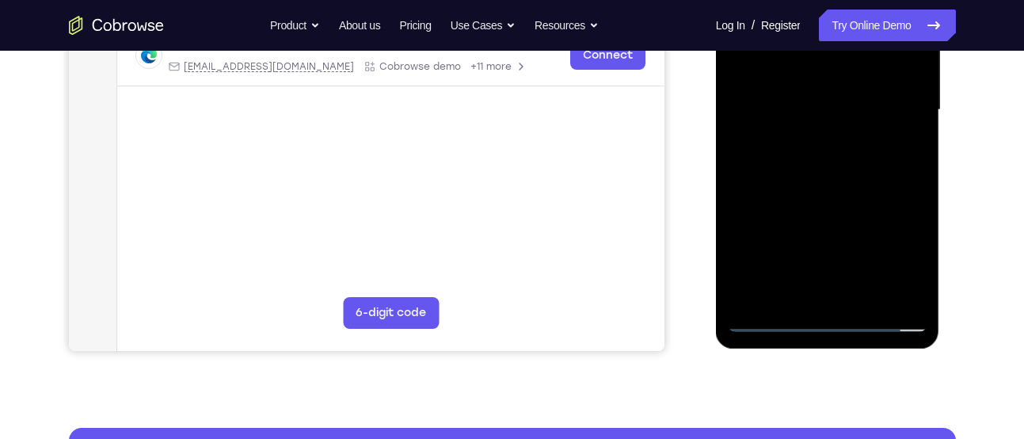
drag, startPoint x: 845, startPoint y: 155, endPoint x: 845, endPoint y: 191, distance: 35.7
click at [845, 191] on div at bounding box center [828, 110] width 200 height 444
drag, startPoint x: 833, startPoint y: 251, endPoint x: 831, endPoint y: 95, distance: 156.1
click at [831, 95] on div at bounding box center [828, 110] width 200 height 444
drag, startPoint x: 829, startPoint y: 222, endPoint x: 840, endPoint y: 78, distance: 143.8
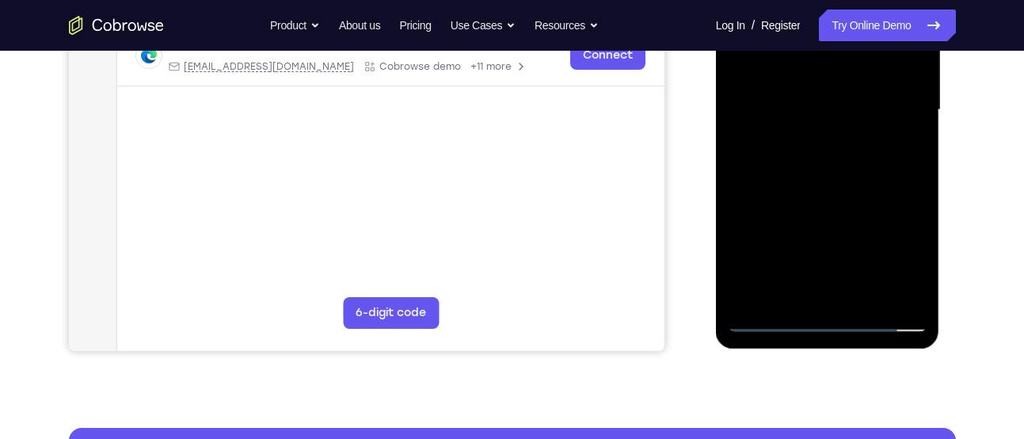
click at [840, 78] on div at bounding box center [828, 110] width 200 height 444
drag, startPoint x: 839, startPoint y: 224, endPoint x: 851, endPoint y: 76, distance: 148.6
click at [851, 76] on div at bounding box center [828, 110] width 200 height 444
drag, startPoint x: 840, startPoint y: 185, endPoint x: 849, endPoint y: 39, distance: 146.0
click at [849, 39] on div at bounding box center [828, 110] width 200 height 444
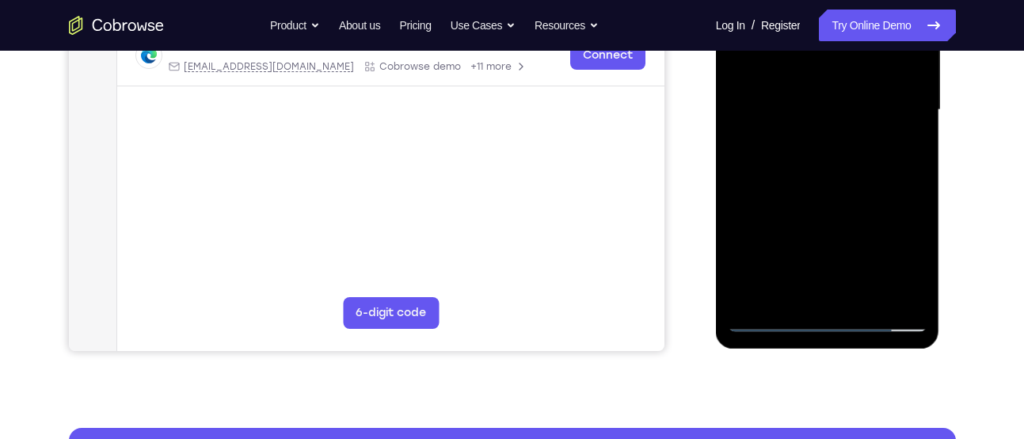
click at [841, 154] on div at bounding box center [828, 110] width 200 height 444
click at [833, 132] on div at bounding box center [828, 110] width 200 height 444
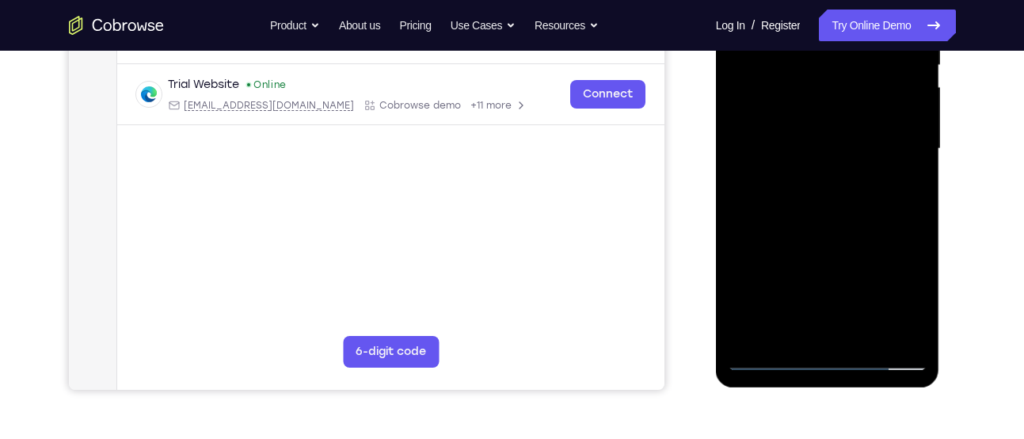
scroll to position [346, 0]
click at [897, 223] on div at bounding box center [828, 150] width 200 height 444
click at [900, 223] on div at bounding box center [828, 150] width 200 height 444
click at [897, 222] on div at bounding box center [828, 150] width 200 height 444
click at [780, 225] on div at bounding box center [828, 150] width 200 height 444
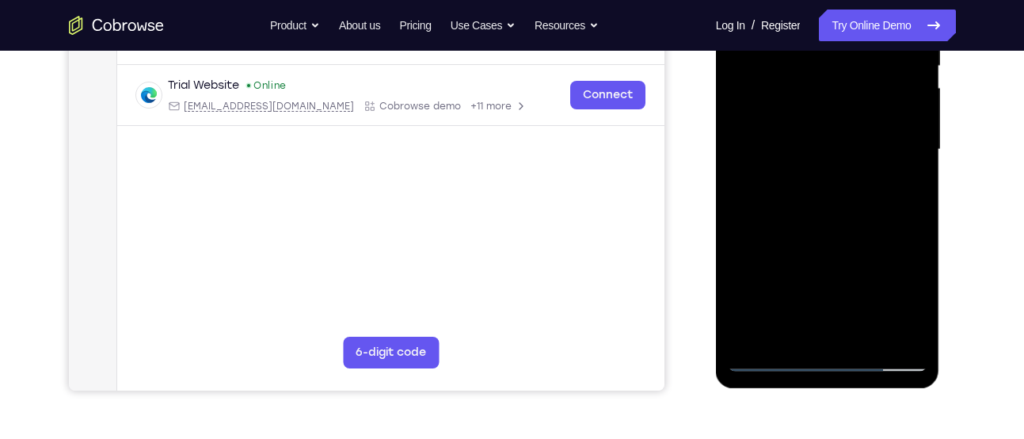
click at [802, 226] on div at bounding box center [828, 150] width 200 height 444
click at [813, 223] on div at bounding box center [828, 150] width 200 height 444
click at [826, 224] on div at bounding box center [828, 150] width 200 height 444
click at [834, 224] on div at bounding box center [828, 150] width 200 height 444
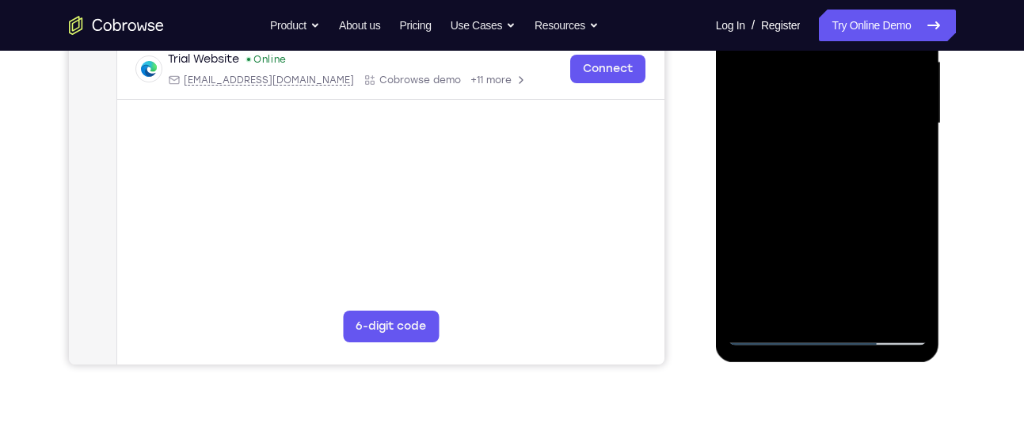
scroll to position [372, 0]
drag, startPoint x: 818, startPoint y: 303, endPoint x: 812, endPoint y: 177, distance: 125.3
click at [812, 177] on div at bounding box center [828, 125] width 200 height 444
click at [887, 185] on div at bounding box center [828, 125] width 200 height 444
drag, startPoint x: 828, startPoint y: 294, endPoint x: 824, endPoint y: 130, distance: 164.1
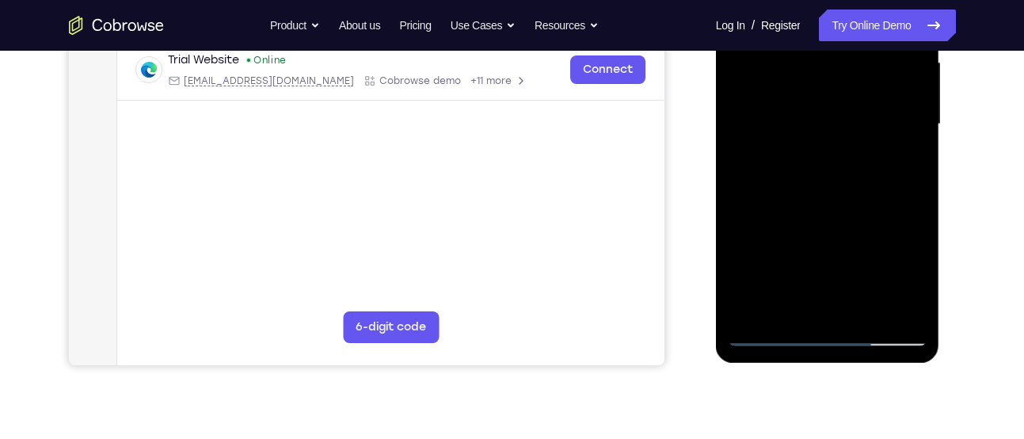
click at [824, 130] on div at bounding box center [828, 125] width 200 height 444
drag, startPoint x: 824, startPoint y: 253, endPoint x: 819, endPoint y: 86, distance: 166.4
click at [819, 86] on div at bounding box center [828, 125] width 200 height 444
drag, startPoint x: 824, startPoint y: 246, endPoint x: 828, endPoint y: 174, distance: 71.4
click at [828, 174] on div at bounding box center [828, 125] width 200 height 444
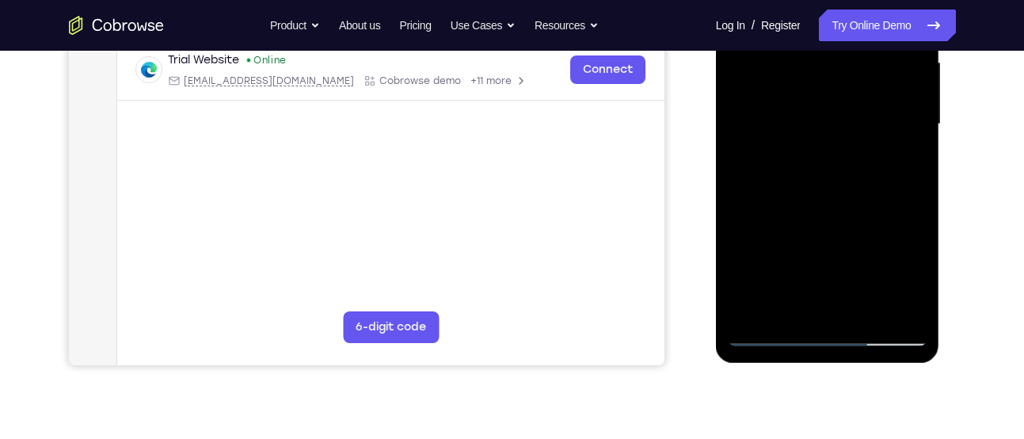
drag, startPoint x: 821, startPoint y: 239, endPoint x: 826, endPoint y: 45, distance: 194.2
click at [826, 45] on div at bounding box center [828, 125] width 200 height 444
drag, startPoint x: 816, startPoint y: 280, endPoint x: 822, endPoint y: 101, distance: 179.2
click at [822, 101] on div at bounding box center [828, 125] width 200 height 444
drag, startPoint x: 813, startPoint y: 283, endPoint x: 819, endPoint y: 74, distance: 208.5
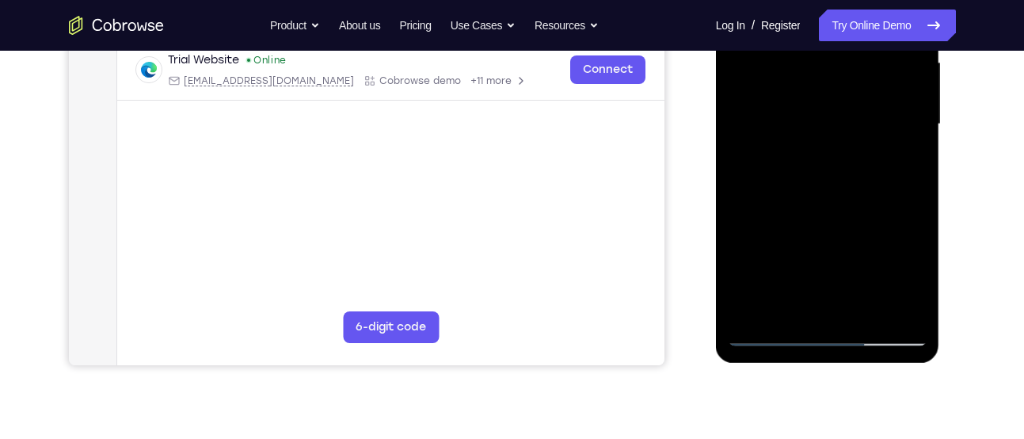
click at [819, 74] on div at bounding box center [828, 125] width 200 height 444
drag, startPoint x: 809, startPoint y: 199, endPoint x: 819, endPoint y: 121, distance: 78.3
click at [819, 121] on div at bounding box center [828, 125] width 200 height 444
drag, startPoint x: 815, startPoint y: 291, endPoint x: 830, endPoint y: 21, distance: 270.6
click at [830, 21] on div at bounding box center [828, 125] width 200 height 444
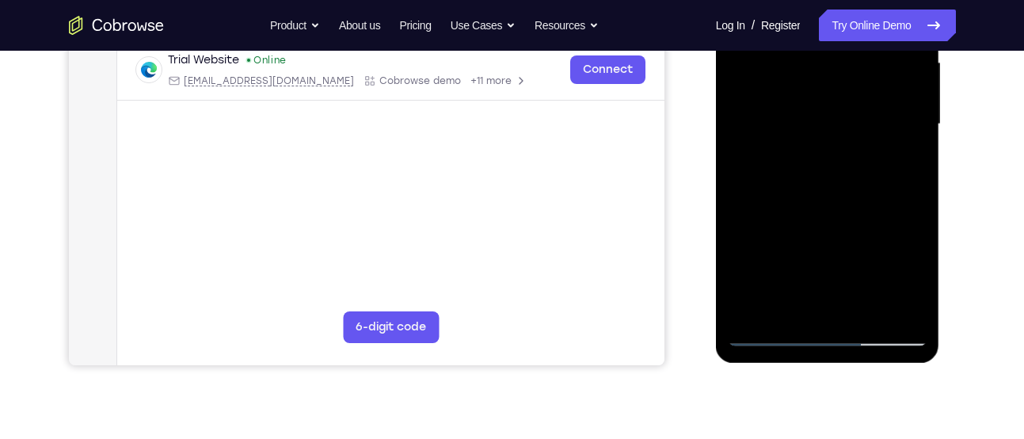
drag, startPoint x: 902, startPoint y: 239, endPoint x: 876, endPoint y: 32, distance: 208.4
click at [876, 32] on div at bounding box center [828, 125] width 200 height 444
drag, startPoint x: 839, startPoint y: 215, endPoint x: 849, endPoint y: 10, distance: 205.4
click at [849, 10] on div at bounding box center [828, 125] width 200 height 444
drag, startPoint x: 833, startPoint y: 276, endPoint x: 838, endPoint y: 54, distance: 221.9
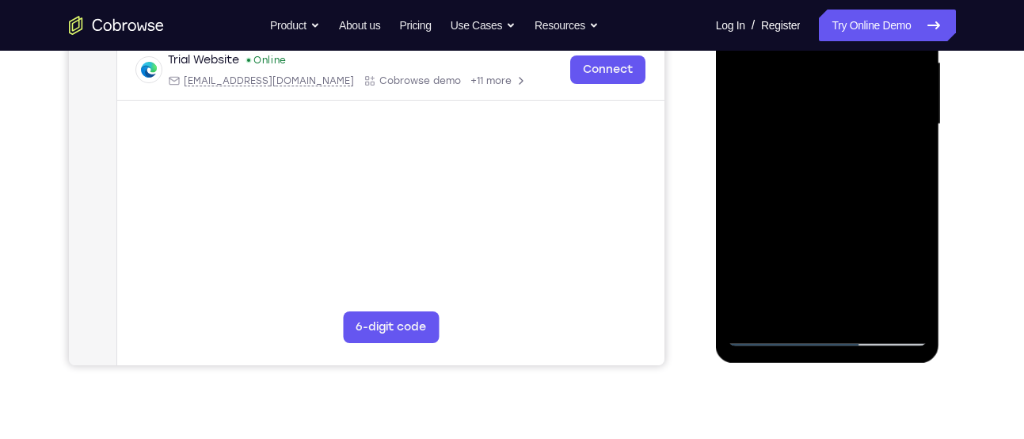
click at [838, 54] on div at bounding box center [828, 125] width 200 height 444
drag, startPoint x: 830, startPoint y: 291, endPoint x: 832, endPoint y: 24, distance: 267.0
click at [832, 24] on div at bounding box center [828, 125] width 200 height 444
drag, startPoint x: 826, startPoint y: 204, endPoint x: 834, endPoint y: 27, distance: 177.6
click at [834, 27] on div at bounding box center [828, 125] width 200 height 444
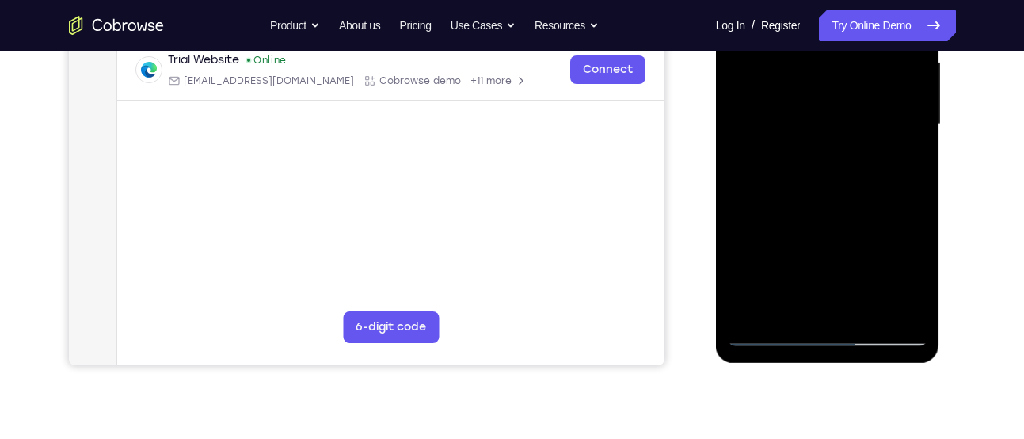
drag, startPoint x: 828, startPoint y: 232, endPoint x: 832, endPoint y: -21, distance: 252.8
click at [832, 0] on div at bounding box center [828, 125] width 200 height 444
drag, startPoint x: 824, startPoint y: 217, endPoint x: 833, endPoint y: 51, distance: 166.6
click at [833, 51] on div at bounding box center [828, 125] width 200 height 444
drag, startPoint x: 824, startPoint y: 259, endPoint x: 826, endPoint y: -21, distance: 280.5
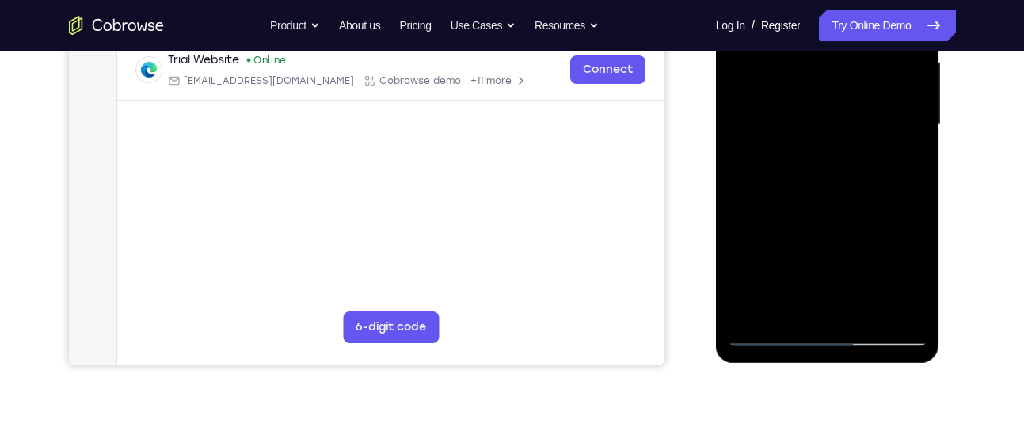
click at [826, 0] on div at bounding box center [828, 125] width 200 height 444
drag, startPoint x: 825, startPoint y: 263, endPoint x: 783, endPoint y: -21, distance: 287.5
click at [783, 0] on div at bounding box center [828, 125] width 200 height 444
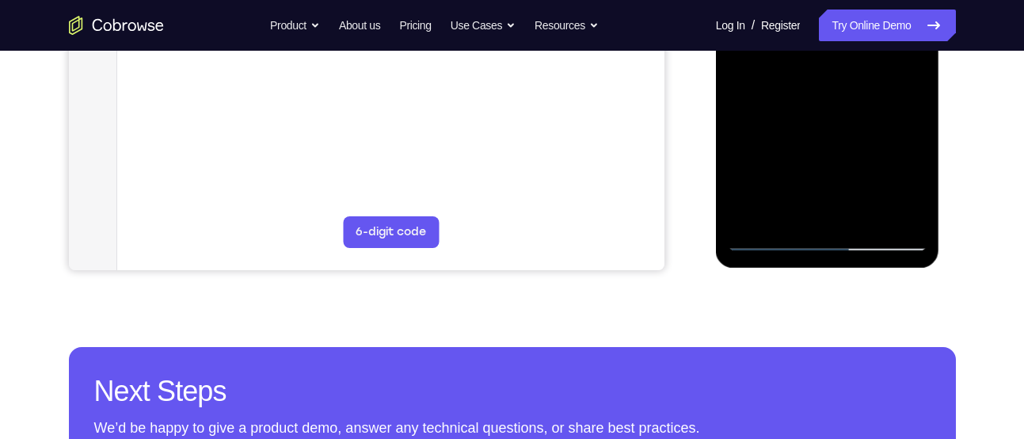
drag, startPoint x: 847, startPoint y: 143, endPoint x: 850, endPoint y: 28, distance: 115.7
click at [850, 28] on div at bounding box center [828, 29] width 200 height 444
click at [834, 215] on div at bounding box center [828, 29] width 200 height 444
drag, startPoint x: 805, startPoint y: 204, endPoint x: 817, endPoint y: 76, distance: 128.1
click at [817, 76] on div at bounding box center [828, 29] width 200 height 444
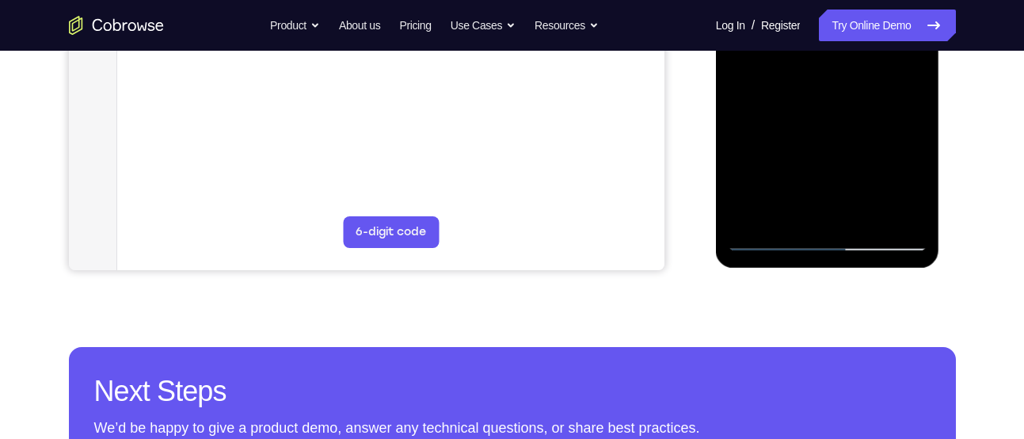
click at [863, 114] on div at bounding box center [828, 29] width 200 height 444
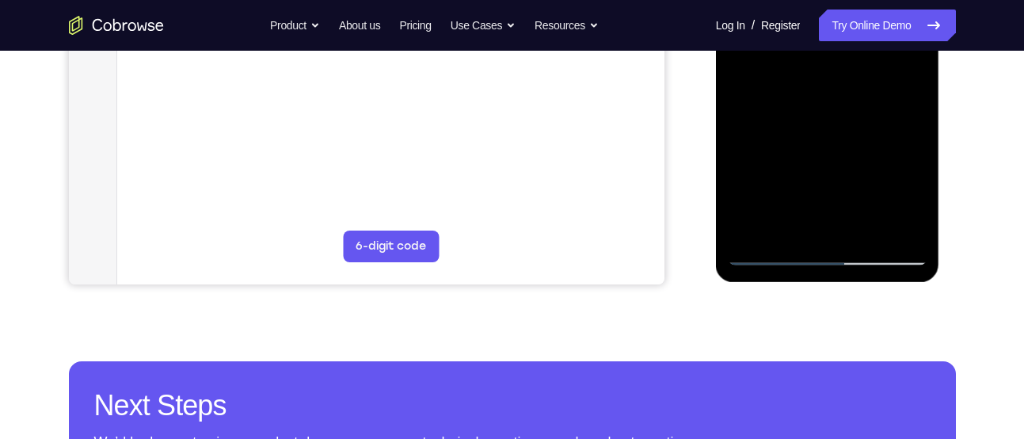
click at [917, 144] on div at bounding box center [828, 44] width 200 height 444
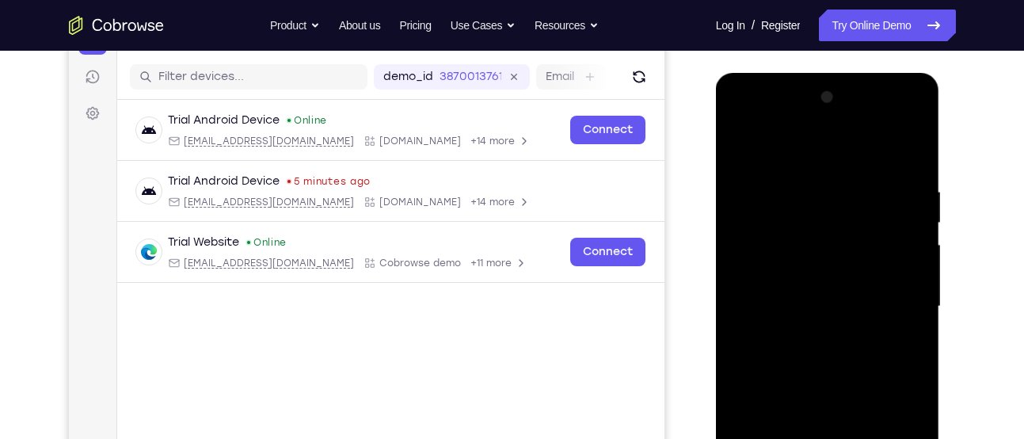
scroll to position [185, 0]
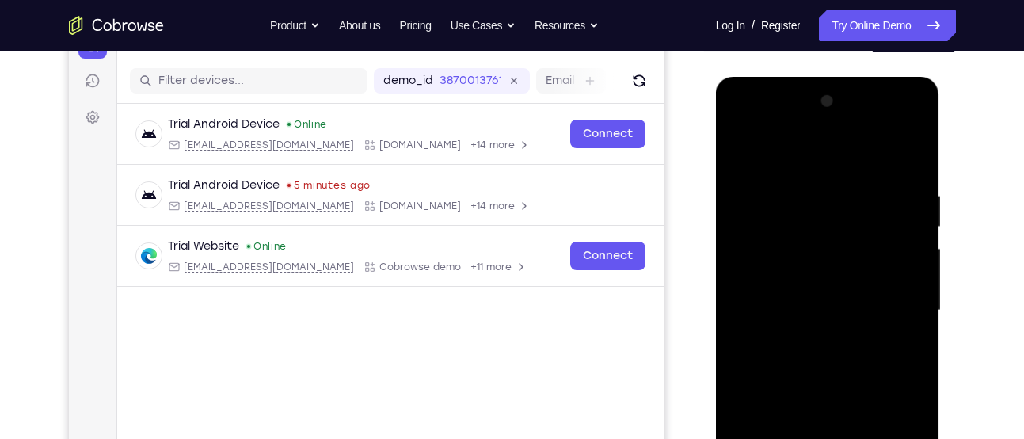
click at [897, 146] on div at bounding box center [828, 311] width 200 height 444
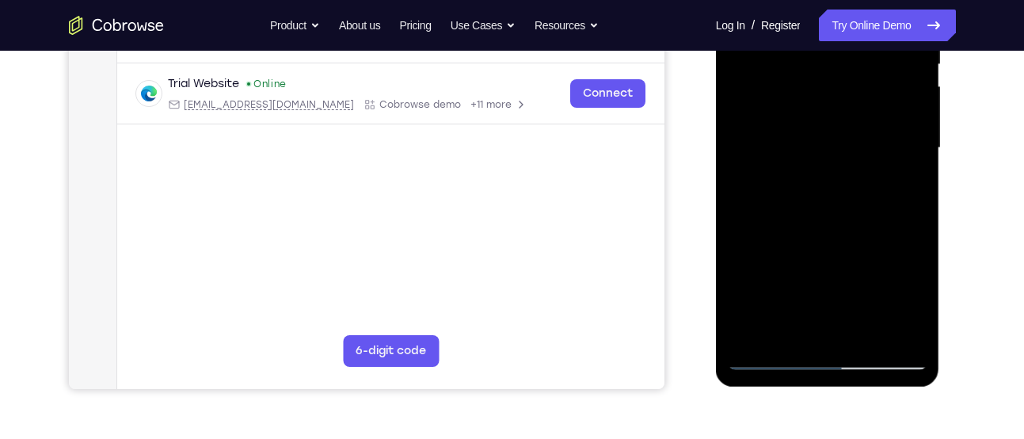
scroll to position [349, 0]
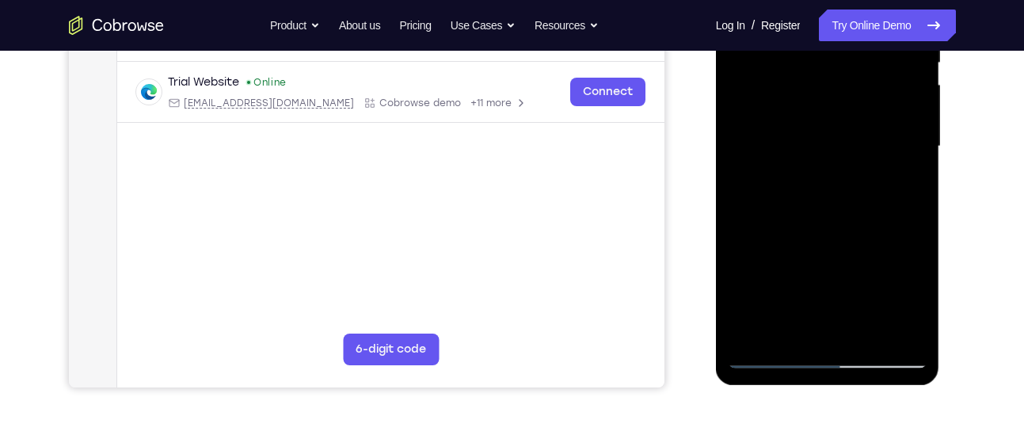
drag, startPoint x: 891, startPoint y: 337, endPoint x: 891, endPoint y: 96, distance: 240.9
click at [891, 96] on div at bounding box center [828, 147] width 200 height 444
click at [871, 219] on div at bounding box center [828, 147] width 200 height 444
click at [758, 306] on div at bounding box center [828, 147] width 200 height 444
click at [856, 301] on div at bounding box center [828, 147] width 200 height 444
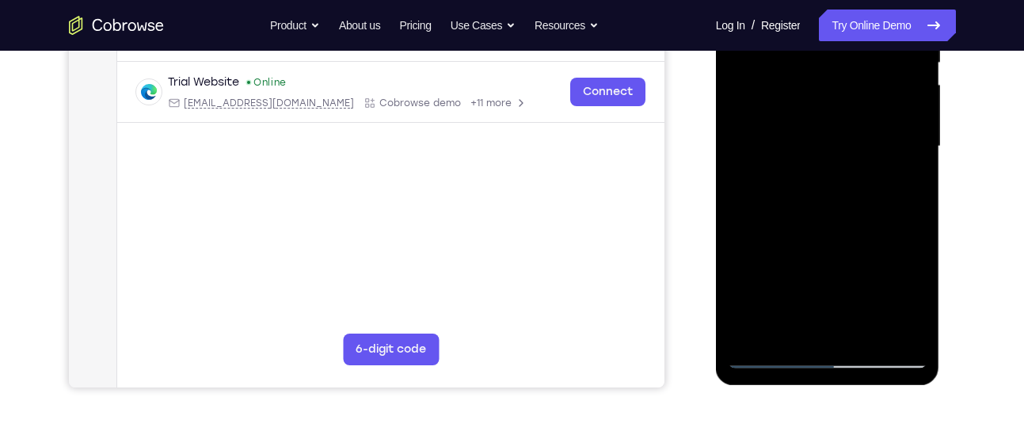
drag, startPoint x: 774, startPoint y: 333, endPoint x: 779, endPoint y: 251, distance: 81.7
click at [779, 251] on div at bounding box center [828, 147] width 200 height 444
click at [841, 268] on div at bounding box center [828, 147] width 200 height 444
drag, startPoint x: 839, startPoint y: 315, endPoint x: 839, endPoint y: 178, distance: 137.1
click at [839, 178] on div at bounding box center [828, 147] width 200 height 444
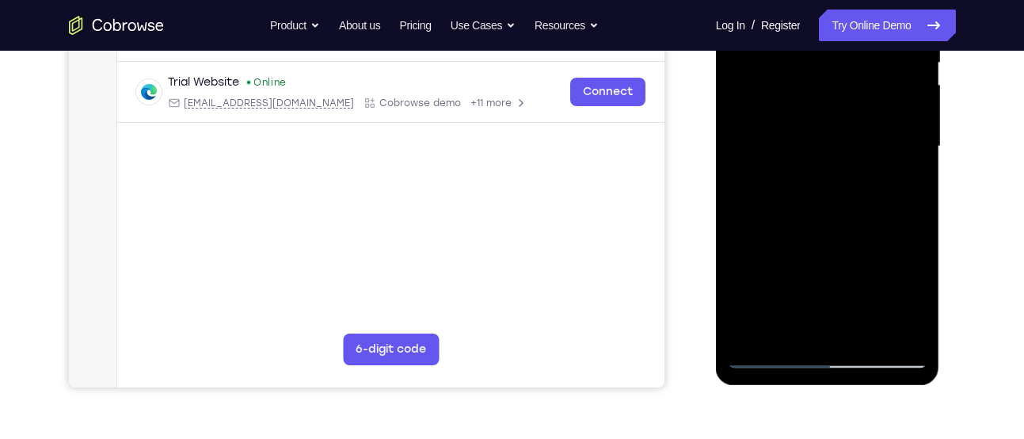
drag, startPoint x: 847, startPoint y: 303, endPoint x: 850, endPoint y: 140, distance: 163.2
click at [850, 140] on div at bounding box center [828, 147] width 200 height 444
drag, startPoint x: 833, startPoint y: 335, endPoint x: 843, endPoint y: 111, distance: 224.5
click at [843, 111] on div at bounding box center [828, 147] width 200 height 444
drag, startPoint x: 840, startPoint y: 307, endPoint x: 840, endPoint y: 88, distance: 219.5
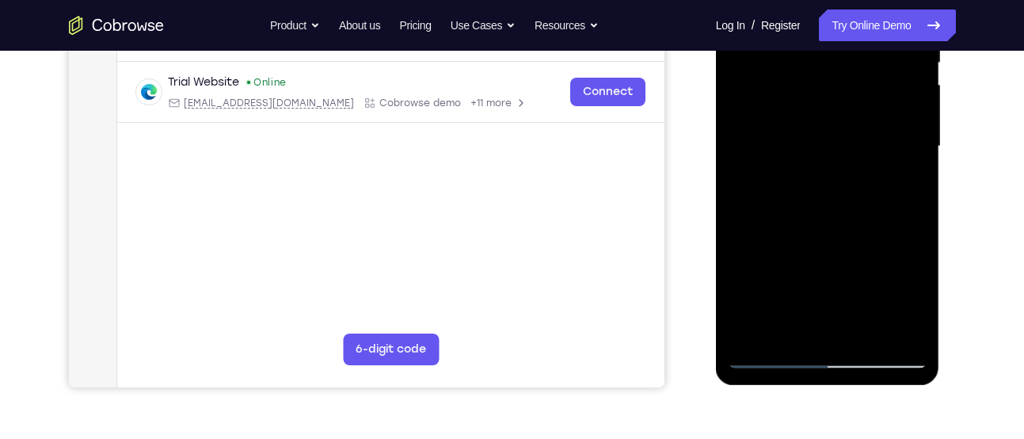
click at [840, 88] on div at bounding box center [828, 147] width 200 height 444
drag, startPoint x: 835, startPoint y: 210, endPoint x: 841, endPoint y: 189, distance: 21.3
click at [841, 189] on div at bounding box center [828, 147] width 200 height 444
drag, startPoint x: 828, startPoint y: 295, endPoint x: 840, endPoint y: 128, distance: 167.6
click at [840, 128] on div at bounding box center [828, 147] width 200 height 444
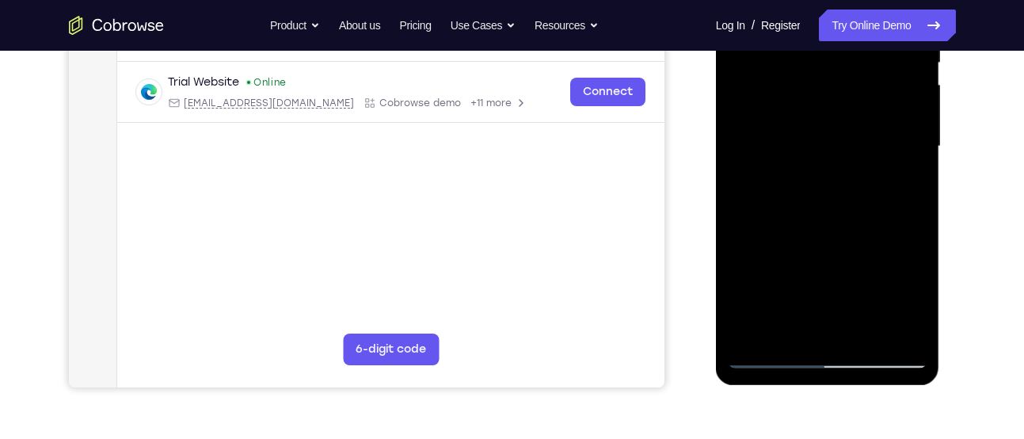
drag, startPoint x: 835, startPoint y: 300, endPoint x: 839, endPoint y: 82, distance: 218.7
click at [839, 82] on div at bounding box center [828, 147] width 200 height 444
drag, startPoint x: 831, startPoint y: 307, endPoint x: 833, endPoint y: 64, distance: 242.4
click at [833, 64] on div at bounding box center [828, 147] width 200 height 444
drag, startPoint x: 833, startPoint y: 242, endPoint x: 833, endPoint y: 31, distance: 211.5
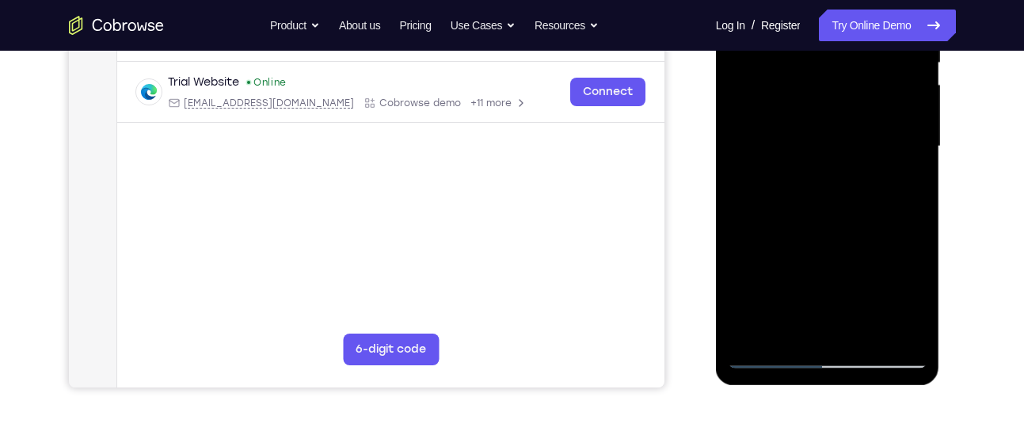
click at [833, 31] on div at bounding box center [828, 147] width 200 height 444
drag, startPoint x: 832, startPoint y: 242, endPoint x: 834, endPoint y: -15, distance: 257.5
click at [834, 0] on div at bounding box center [828, 147] width 200 height 444
drag, startPoint x: 832, startPoint y: 185, endPoint x: 837, endPoint y: -21, distance: 206.0
click at [837, 0] on div at bounding box center [828, 147] width 200 height 444
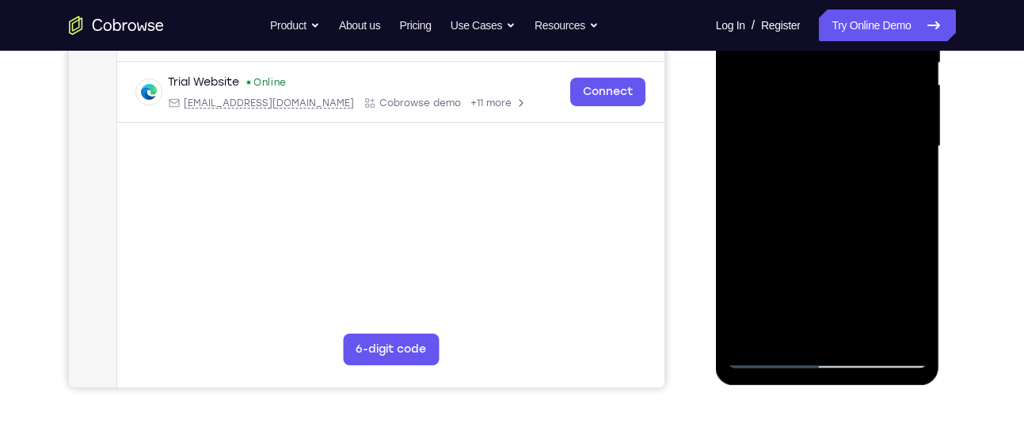
drag, startPoint x: 833, startPoint y: 308, endPoint x: 833, endPoint y: 254, distance: 53.9
click at [833, 254] on div at bounding box center [828, 147] width 200 height 444
click at [822, 288] on div at bounding box center [828, 147] width 200 height 444
drag, startPoint x: 846, startPoint y: 195, endPoint x: 789, endPoint y: 191, distance: 57.2
click at [789, 191] on div at bounding box center [828, 147] width 200 height 444
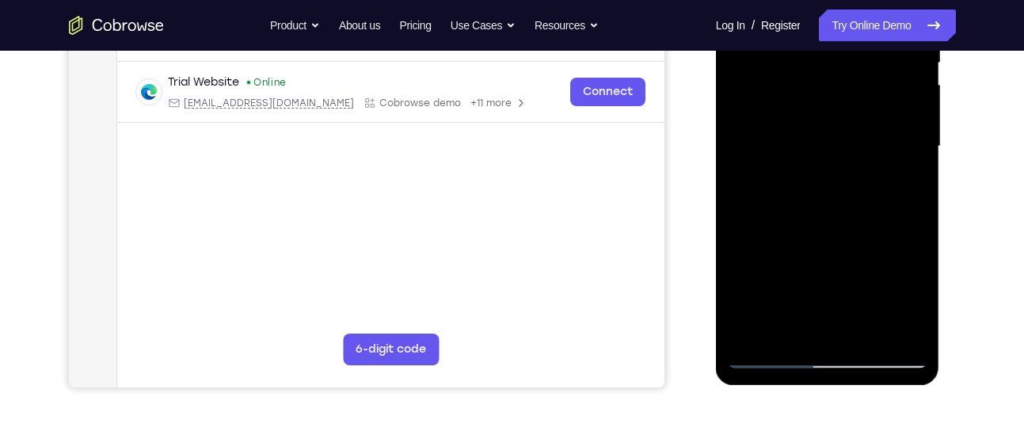
drag, startPoint x: 801, startPoint y: 340, endPoint x: 822, endPoint y: 73, distance: 267.9
click at [822, 73] on div at bounding box center [828, 147] width 200 height 444
drag, startPoint x: 814, startPoint y: 248, endPoint x: 819, endPoint y: 38, distance: 210.0
click at [819, 38] on div at bounding box center [828, 147] width 200 height 444
drag, startPoint x: 816, startPoint y: 218, endPoint x: 826, endPoint y: -21, distance: 239.5
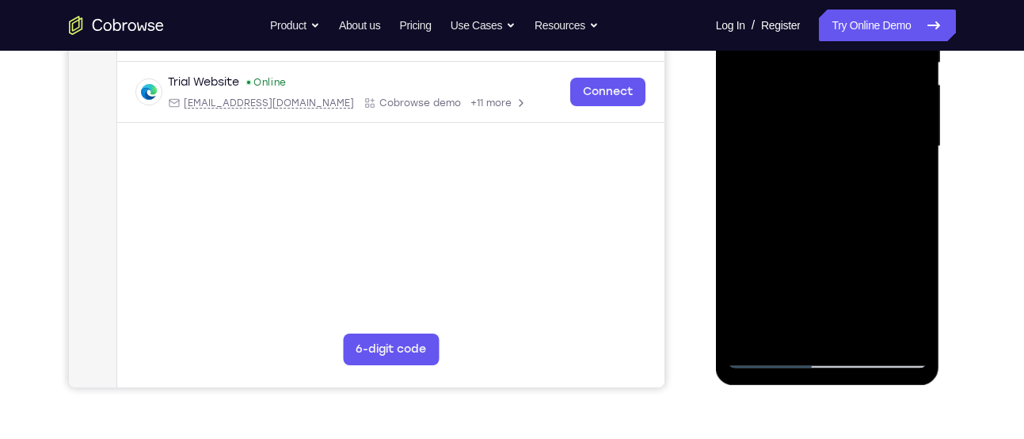
click at [826, 0] on div at bounding box center [828, 147] width 200 height 444
click at [771, 358] on div at bounding box center [828, 147] width 200 height 444
drag, startPoint x: 811, startPoint y: 254, endPoint x: 819, endPoint y: 84, distance: 170.6
click at [819, 84] on div at bounding box center [828, 147] width 200 height 444
click at [815, 251] on div at bounding box center [828, 147] width 200 height 444
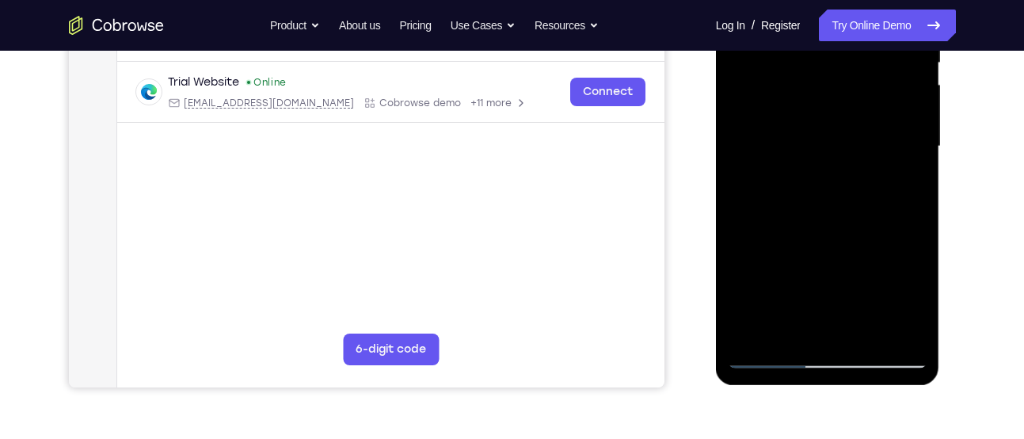
click at [827, 166] on div at bounding box center [828, 147] width 200 height 444
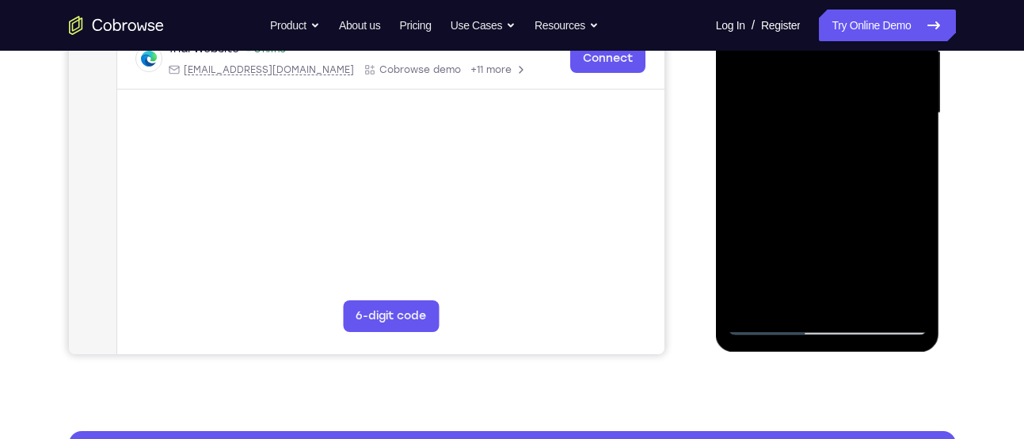
scroll to position [383, 0]
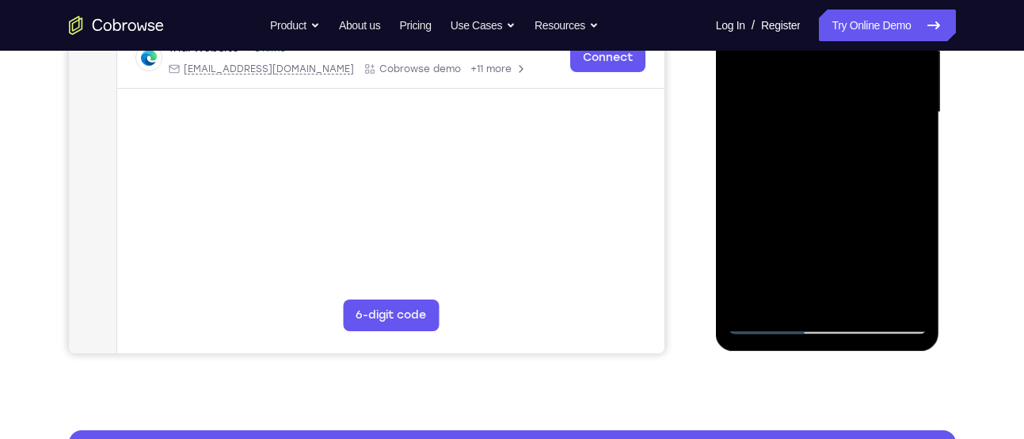
click at [822, 236] on div at bounding box center [828, 113] width 200 height 444
click at [826, 142] on div at bounding box center [828, 113] width 200 height 444
click at [800, 180] on div at bounding box center [828, 113] width 200 height 444
click at [777, 187] on div at bounding box center [828, 113] width 200 height 444
click at [784, 187] on div at bounding box center [828, 113] width 200 height 444
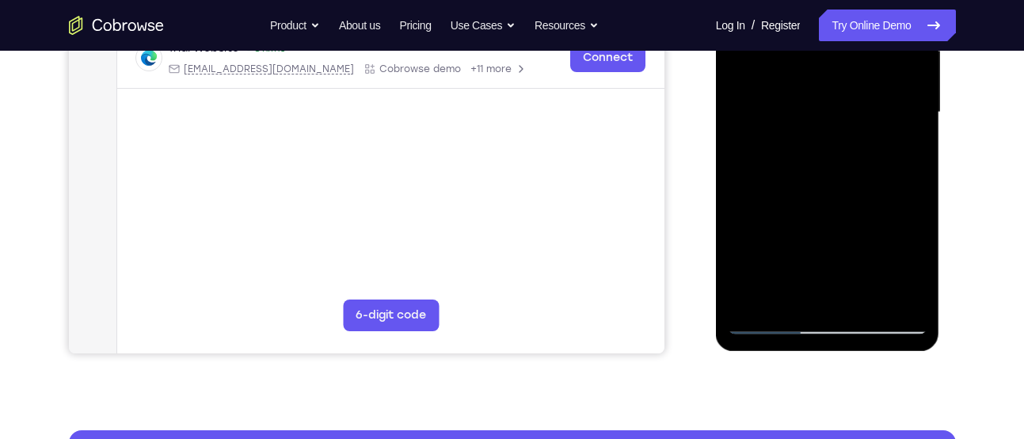
click at [790, 186] on div at bounding box center [828, 113] width 200 height 444
click at [799, 186] on div at bounding box center [828, 113] width 200 height 444
click at [818, 298] on div at bounding box center [828, 113] width 200 height 444
drag, startPoint x: 839, startPoint y: 225, endPoint x: 840, endPoint y: 87, distance: 137.9
click at [840, 87] on div at bounding box center [828, 113] width 200 height 444
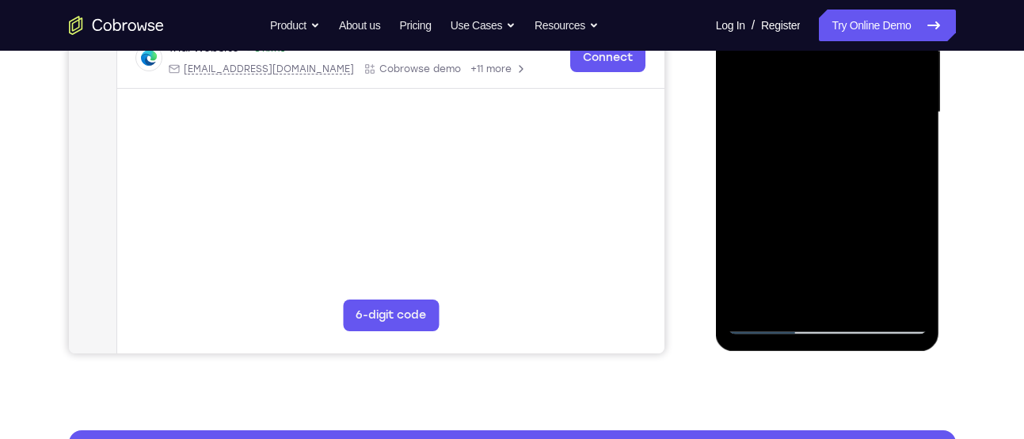
drag, startPoint x: 827, startPoint y: 253, endPoint x: 837, endPoint y: 90, distance: 163.5
click at [837, 90] on div at bounding box center [828, 113] width 200 height 444
drag, startPoint x: 833, startPoint y: 216, endPoint x: 845, endPoint y: 82, distance: 135.2
click at [845, 82] on div at bounding box center [828, 113] width 200 height 444
drag, startPoint x: 831, startPoint y: 248, endPoint x: 842, endPoint y: 97, distance: 151.7
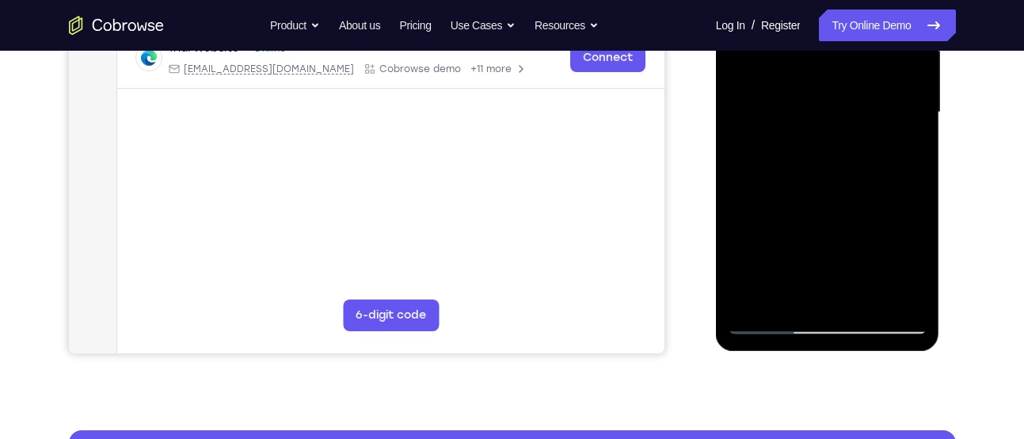
click at [842, 97] on div at bounding box center [828, 113] width 200 height 444
drag, startPoint x: 831, startPoint y: 231, endPoint x: 847, endPoint y: 14, distance: 216.9
click at [847, 14] on div at bounding box center [828, 113] width 200 height 444
drag, startPoint x: 812, startPoint y: 210, endPoint x: 803, endPoint y: 10, distance: 199.8
click at [803, 10] on div at bounding box center [828, 113] width 200 height 444
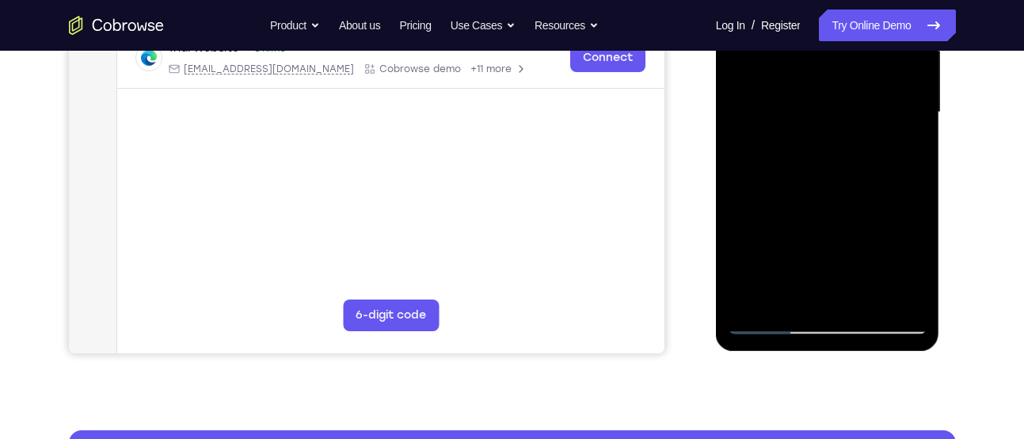
drag, startPoint x: 800, startPoint y: 256, endPoint x: 802, endPoint y: 71, distance: 184.6
click at [802, 71] on div at bounding box center [828, 113] width 200 height 444
drag, startPoint x: 828, startPoint y: 241, endPoint x: 875, endPoint y: 245, distance: 47.7
click at [875, 245] on div at bounding box center [828, 113] width 200 height 444
drag, startPoint x: 854, startPoint y: 266, endPoint x: 850, endPoint y: 66, distance: 200.5
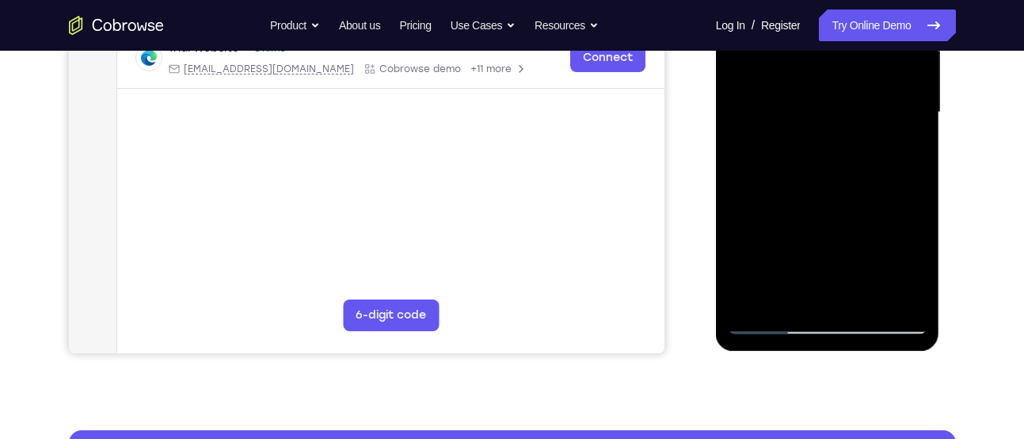
click at [850, 66] on div at bounding box center [828, 113] width 200 height 444
drag, startPoint x: 817, startPoint y: 191, endPoint x: 820, endPoint y: 33, distance: 157.7
click at [820, 33] on div at bounding box center [828, 113] width 200 height 444
